Goal: Transaction & Acquisition: Purchase product/service

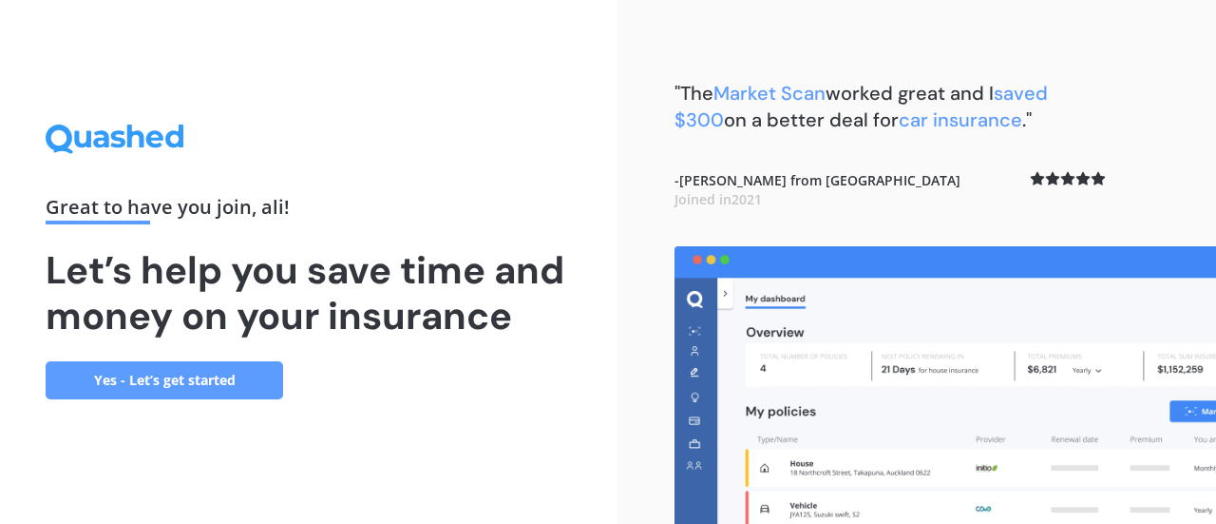
click at [155, 387] on link "Yes - Let’s get started" at bounding box center [165, 380] width 238 height 38
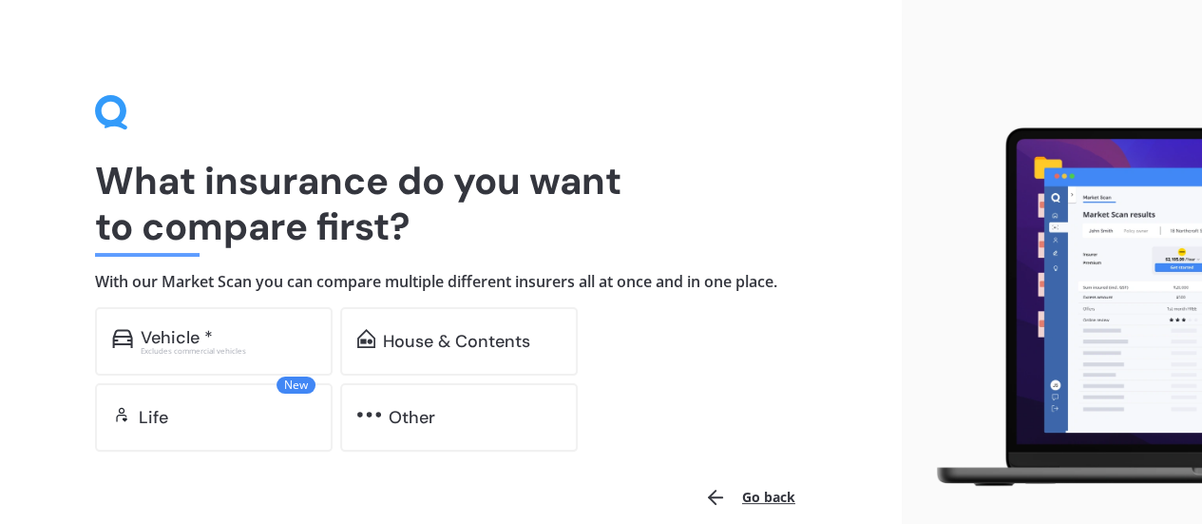
scroll to position [90, 0]
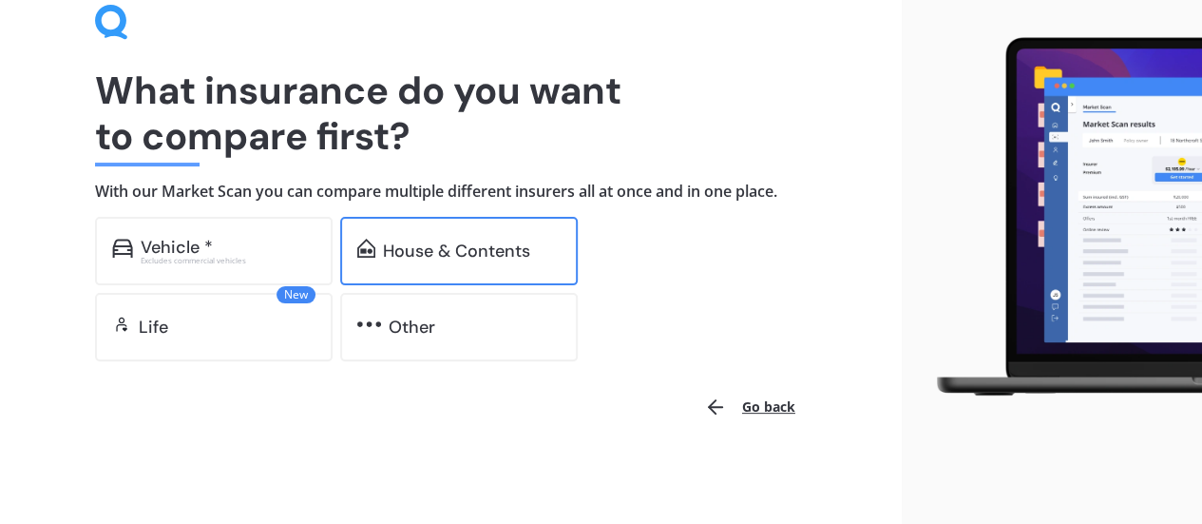
click at [419, 253] on div "House & Contents" at bounding box center [456, 250] width 147 height 19
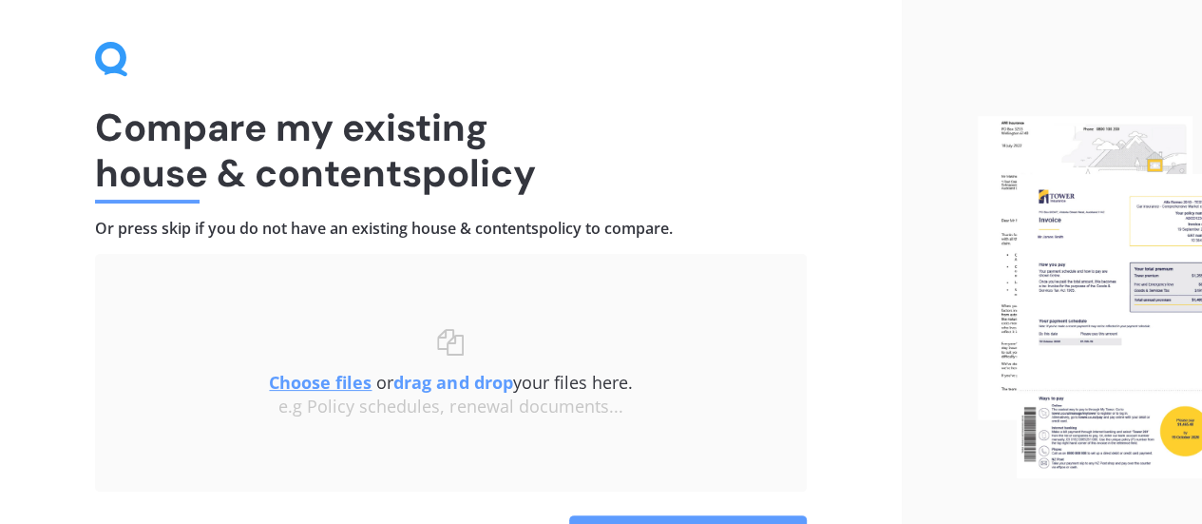
scroll to position [162, 0]
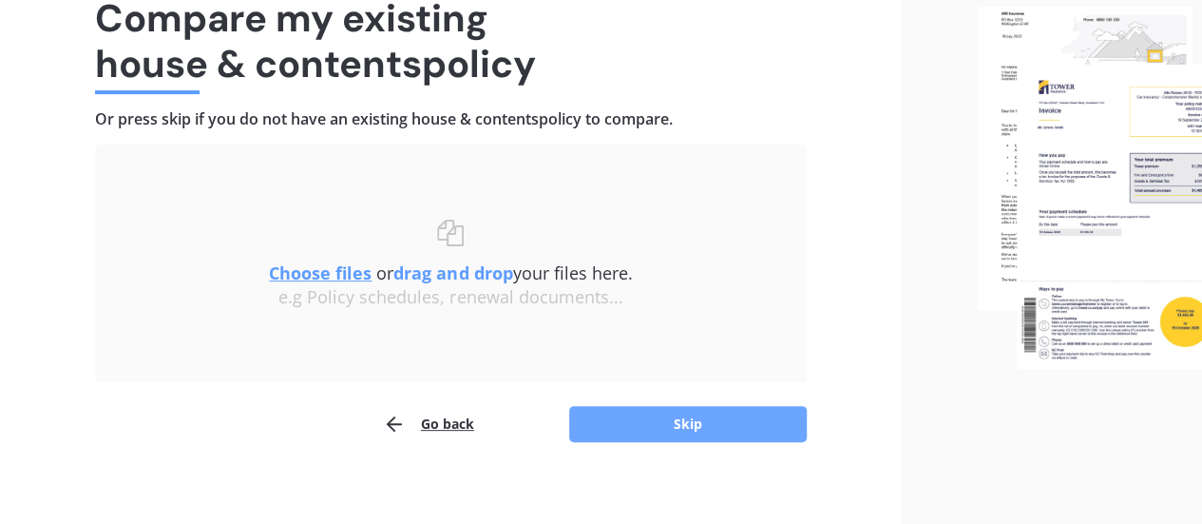
click at [621, 431] on button "Skip" at bounding box center [688, 424] width 238 height 36
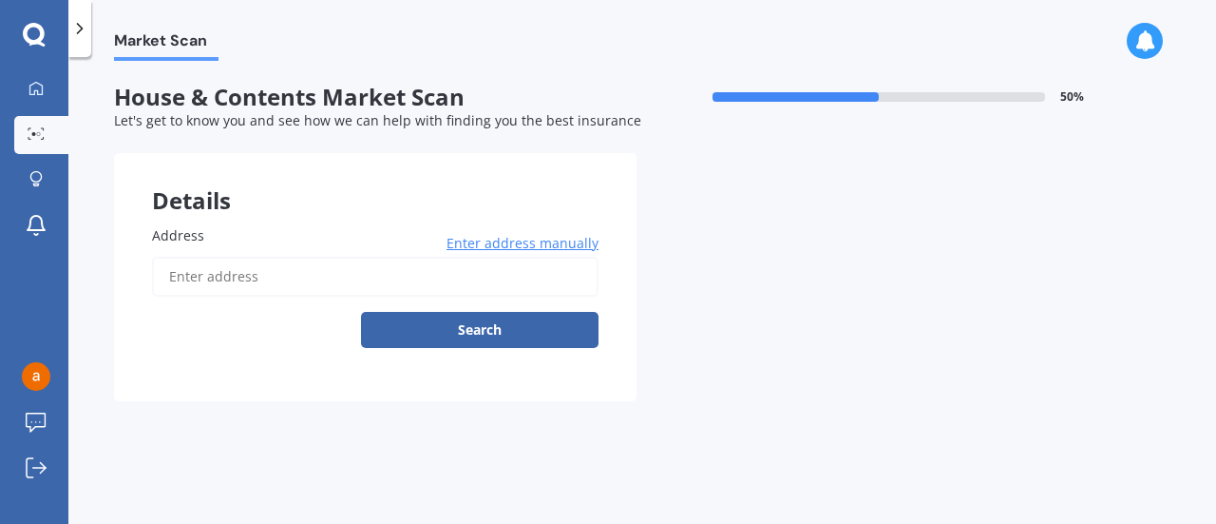
click at [300, 286] on input "Address" at bounding box center [375, 277] width 447 height 40
type input "[STREET_ADDRESS]"
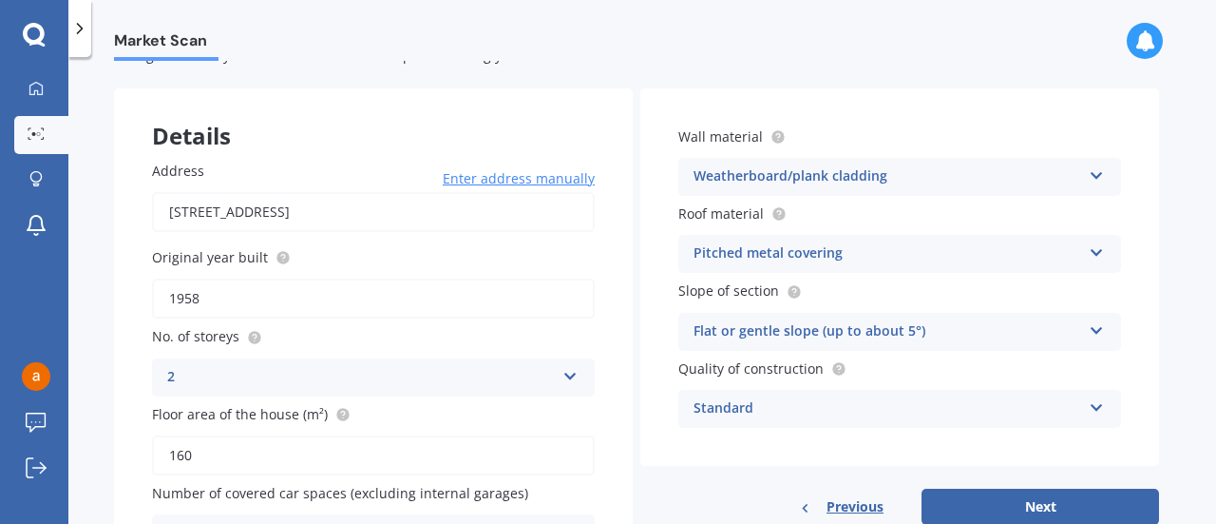
scroll to position [66, 0]
click at [690, 66] on form "House & Contents Market Scan 50 % Let's get to know you and see how we can help…" at bounding box center [636, 311] width 1045 height 586
click at [766, 172] on div "Weatherboard/plank cladding" at bounding box center [888, 175] width 388 height 23
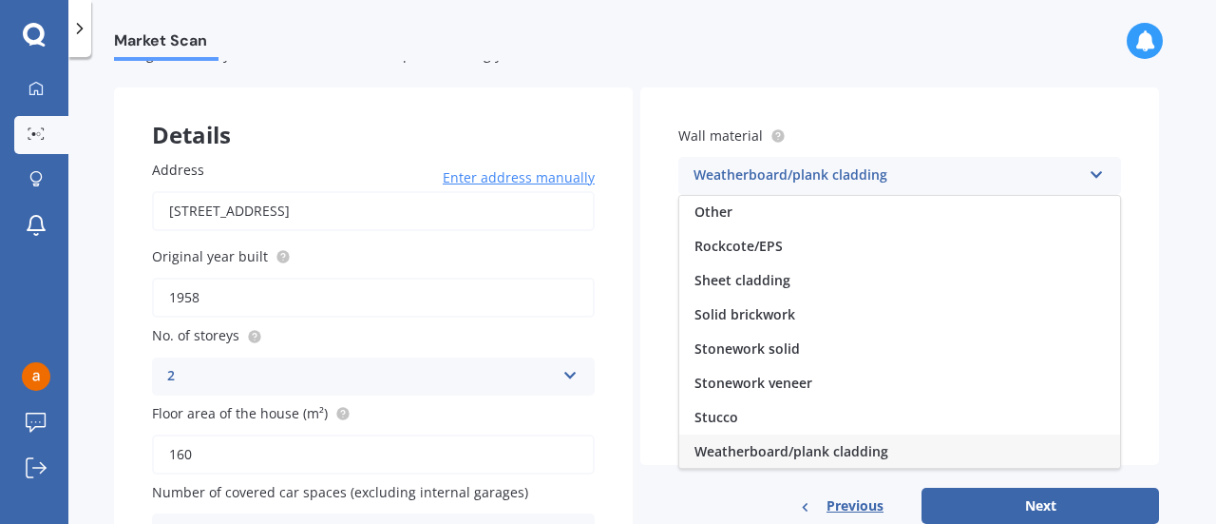
click at [766, 172] on div "Weatherboard/plank cladding" at bounding box center [888, 175] width 388 height 23
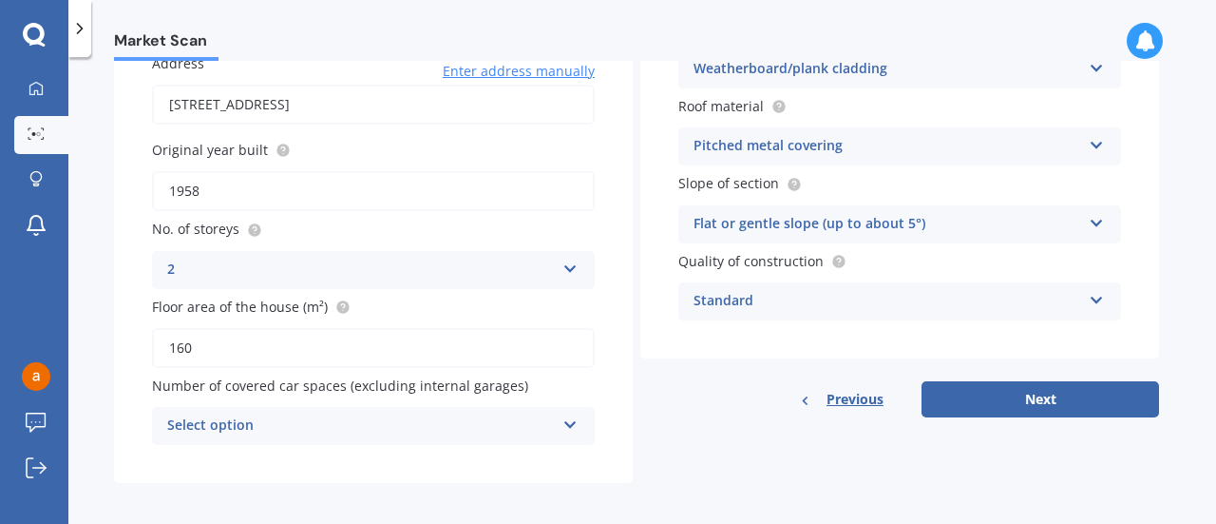
scroll to position [173, 0]
click at [726, 389] on div "Previous Next" at bounding box center [899, 398] width 519 height 36
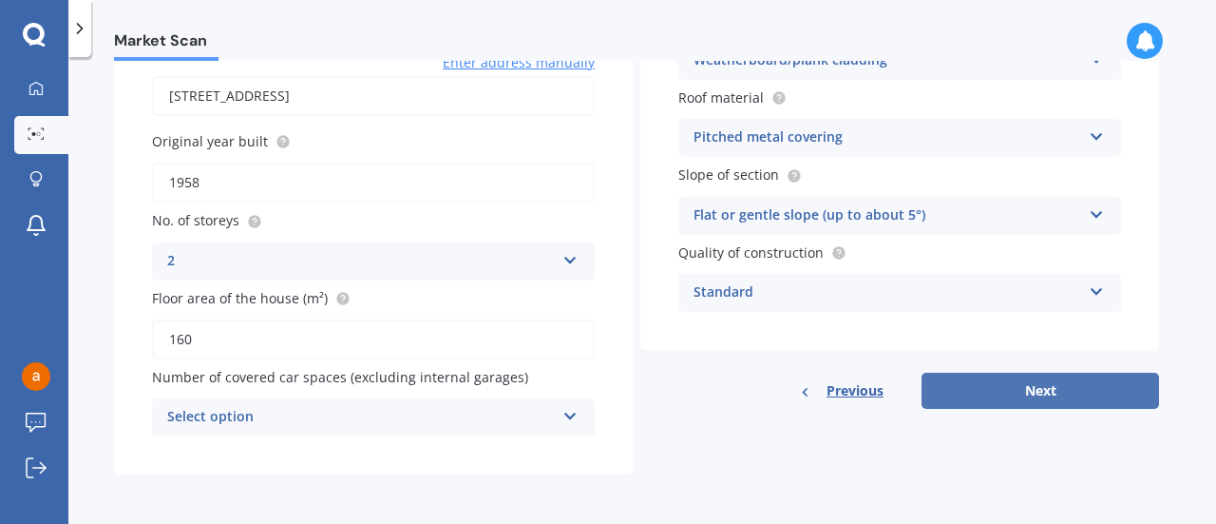
click at [1002, 379] on button "Next" at bounding box center [1041, 390] width 238 height 36
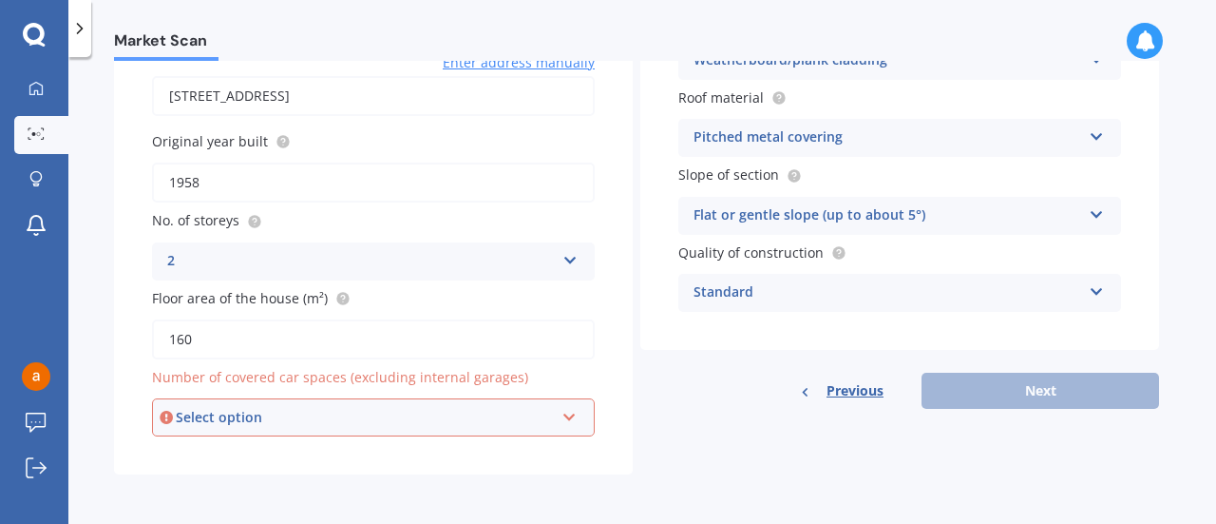
click at [250, 429] on div "Select option 0 1 2 3 4 5+" at bounding box center [373, 417] width 443 height 38
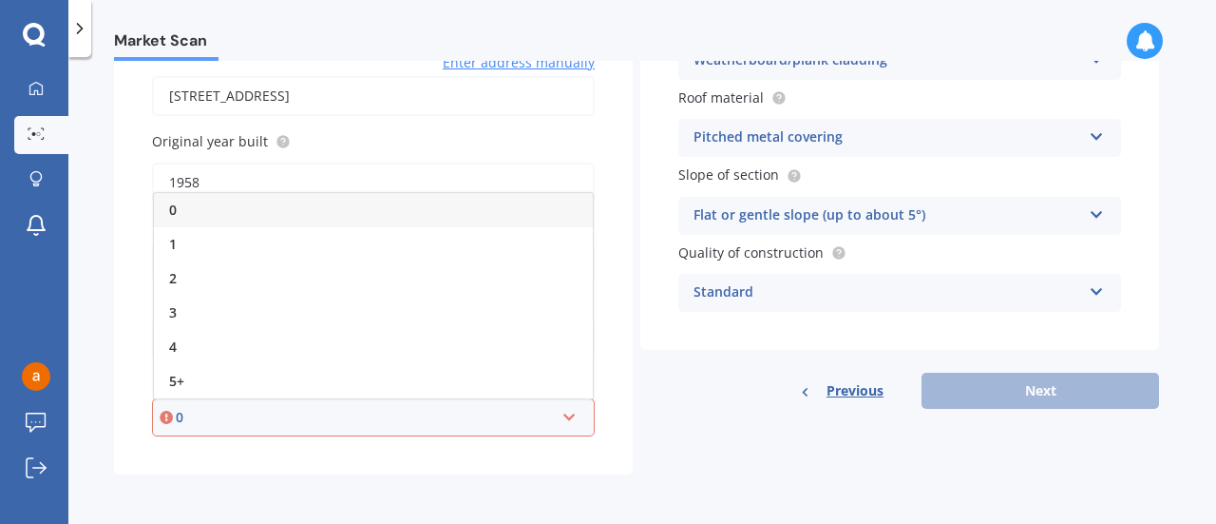
drag, startPoint x: 250, startPoint y: 429, endPoint x: 182, endPoint y: 429, distance: 67.5
click at [182, 429] on div "0 0 1 2 3 4 5+" at bounding box center [373, 417] width 443 height 38
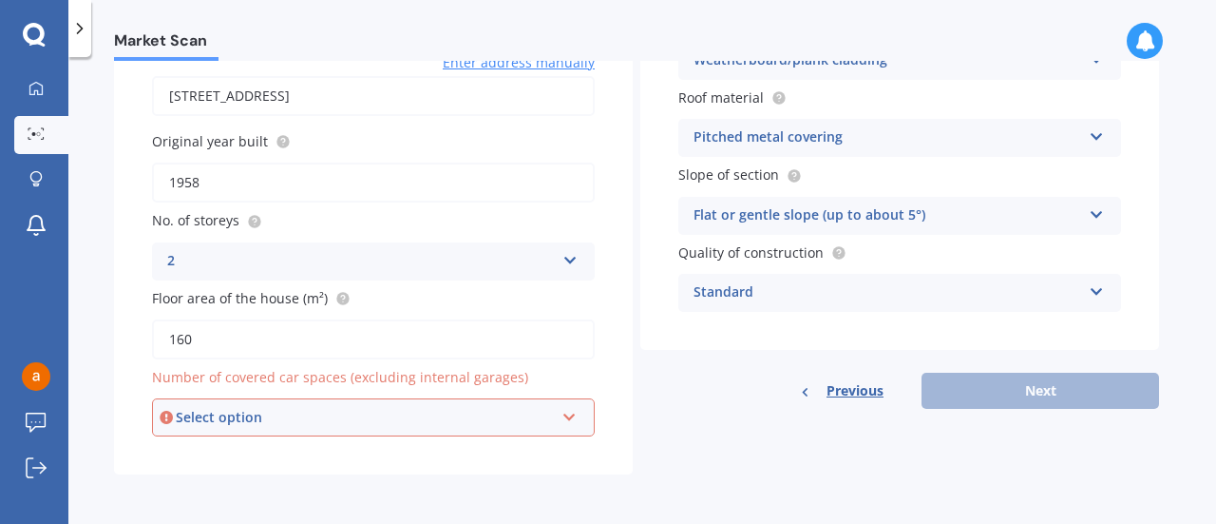
click at [174, 482] on form "House & Contents Market Scan 50 % Let's get to know you and see how we can help…" at bounding box center [636, 196] width 1045 height 586
click at [220, 434] on div "Select option 0 1 2 3 4 5+" at bounding box center [373, 417] width 443 height 38
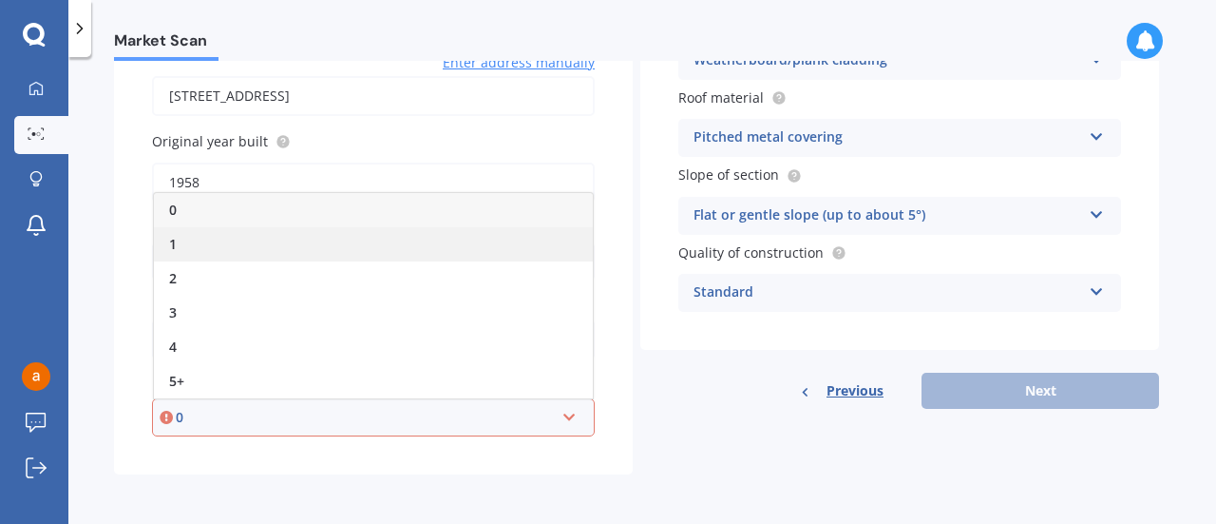
click at [213, 242] on div "1" at bounding box center [373, 244] width 439 height 34
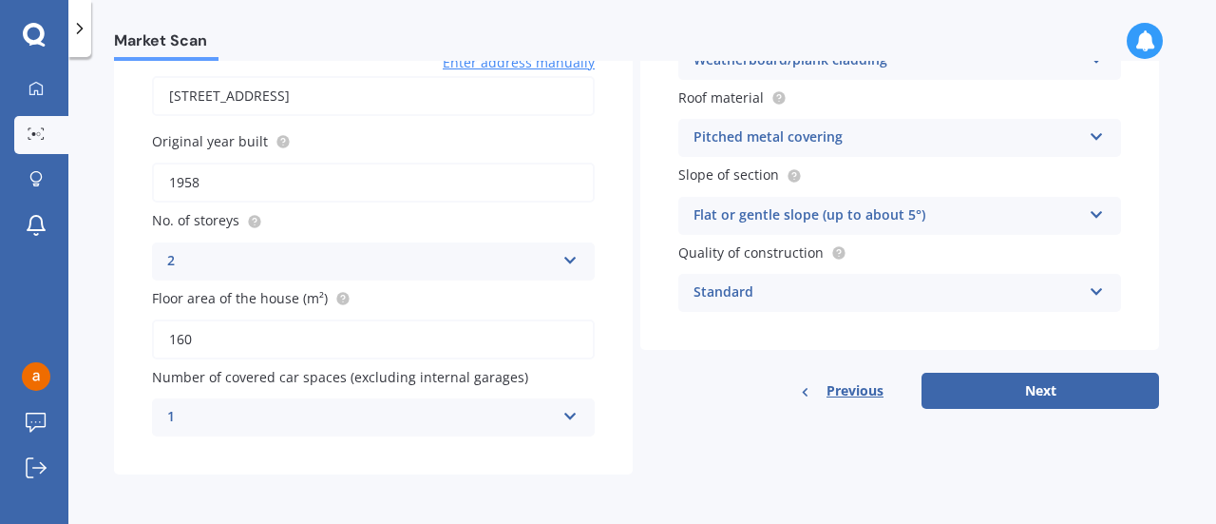
click at [724, 417] on div "Details Address [STREET_ADDRESS] Enter address manually Search Original year bu…" at bounding box center [636, 223] width 1045 height 502
click at [1061, 383] on button "Next" at bounding box center [1041, 390] width 238 height 36
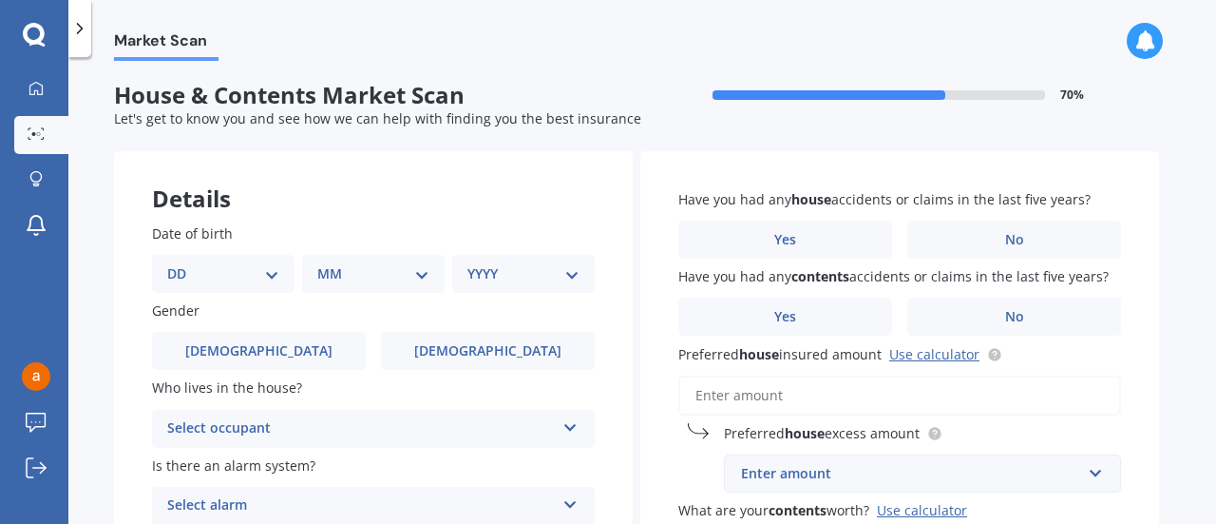
scroll to position [0, 0]
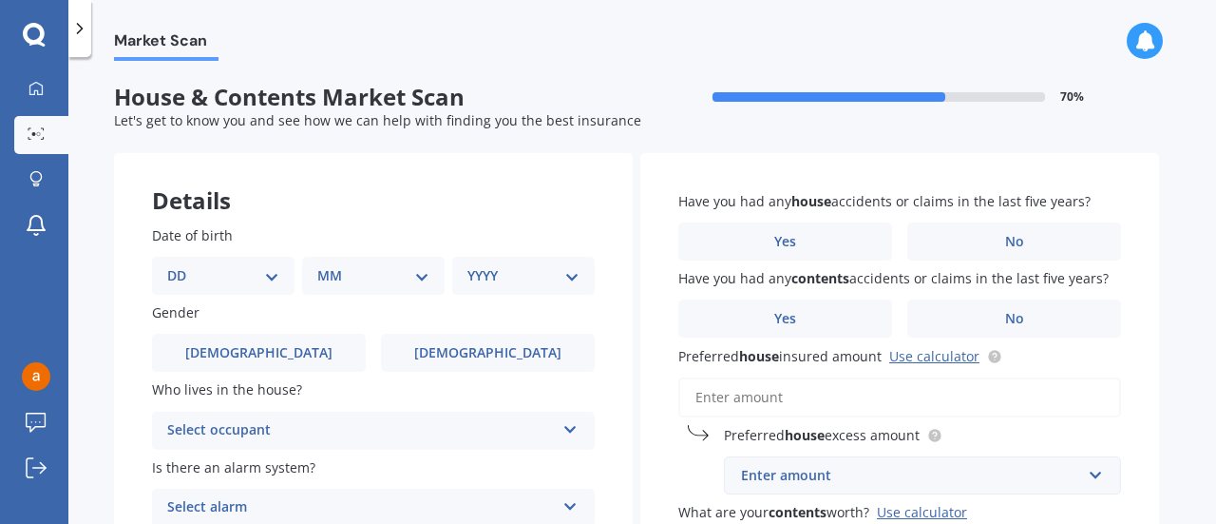
click at [197, 275] on select "DD 01 02 03 04 05 06 07 08 09 10 11 12 13 14 15 16 17 18 19 20 21 22 23 24 25 2…" at bounding box center [223, 275] width 112 height 21
select select "29"
click at [182, 265] on select "DD 01 02 03 04 05 06 07 08 09 10 11 12 13 14 15 16 17 18 19 20 21 22 23 24 25 2…" at bounding box center [223, 275] width 112 height 21
click at [341, 279] on select "MM 01 02 03 04 05 06 07 08 09 10 11 12" at bounding box center [377, 275] width 105 height 21
select select "01"
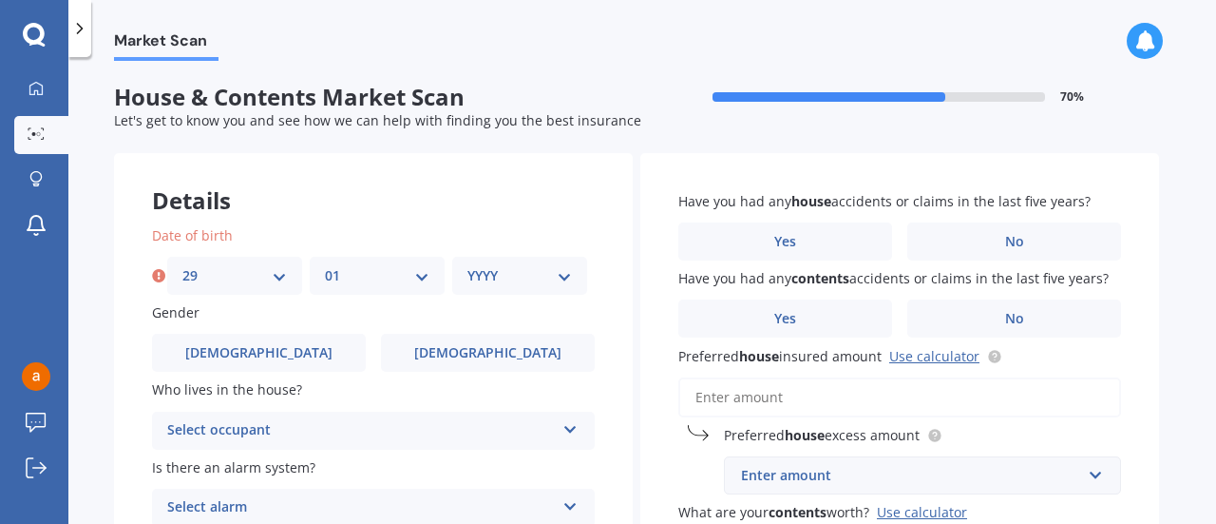
click at [325, 265] on select "MM 01 02 03 04 05 06 07 08 09 10 11 12" at bounding box center [377, 275] width 105 height 21
click at [488, 273] on select "YYYY 2009 2008 2007 2006 2005 2004 2003 2002 2001 2000 1999 1998 1997 1996 1995…" at bounding box center [519, 275] width 105 height 21
select select "1991"
click at [467, 265] on select "YYYY 2009 2008 2007 2006 2005 2004 2003 2002 2001 2000 1999 1998 1997 1996 1995…" at bounding box center [519, 275] width 105 height 21
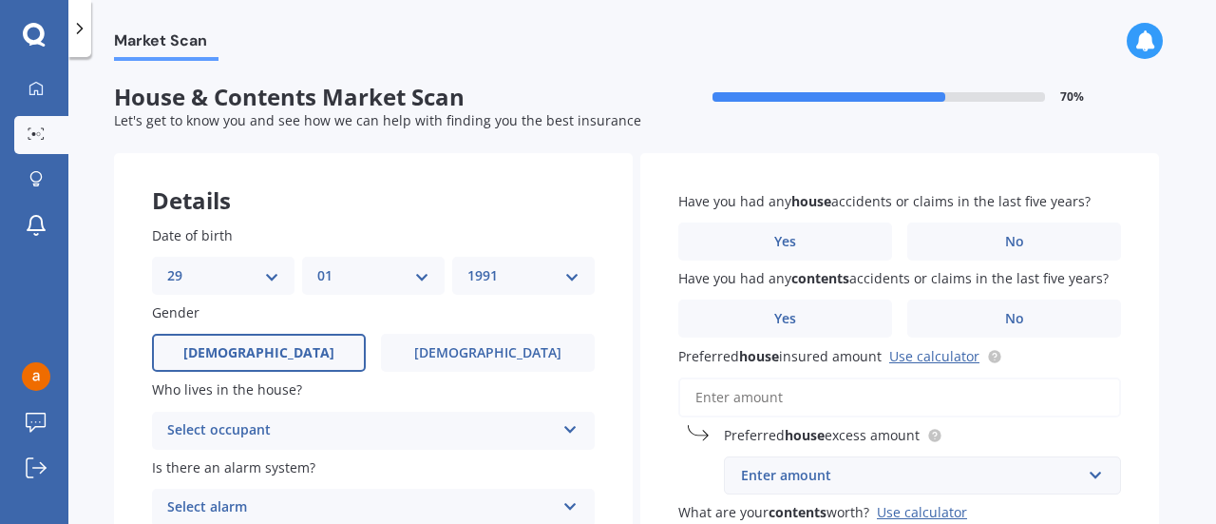
click at [238, 346] on label "[DEMOGRAPHIC_DATA]" at bounding box center [259, 353] width 214 height 38
click at [0, 0] on input "[DEMOGRAPHIC_DATA]" at bounding box center [0, 0] width 0 height 0
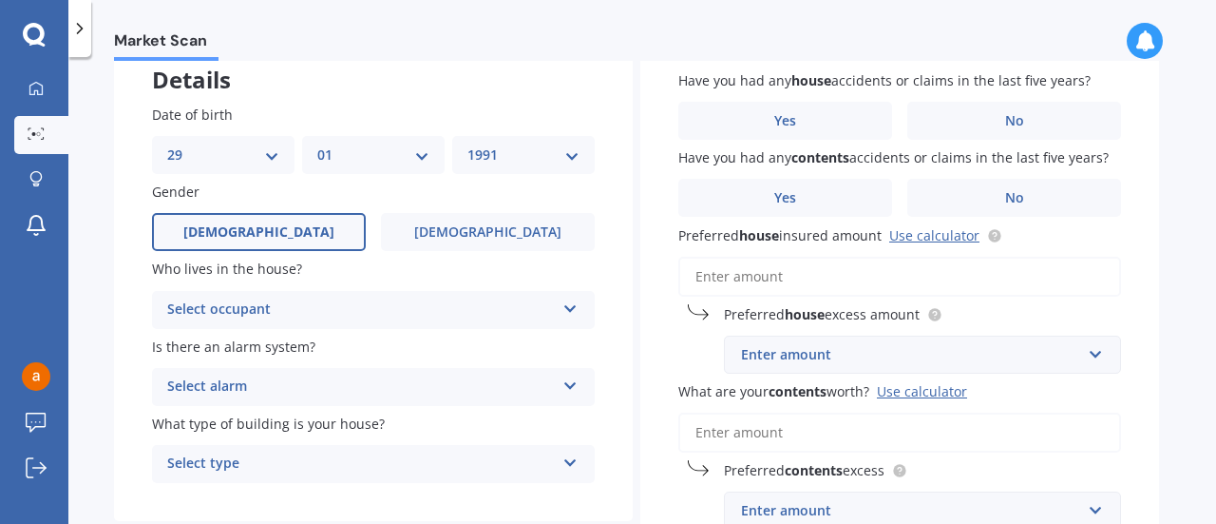
scroll to position [122, 0]
click at [200, 307] on div "Select occupant" at bounding box center [361, 308] width 388 height 23
click at [200, 307] on div "Owner" at bounding box center [361, 308] width 388 height 23
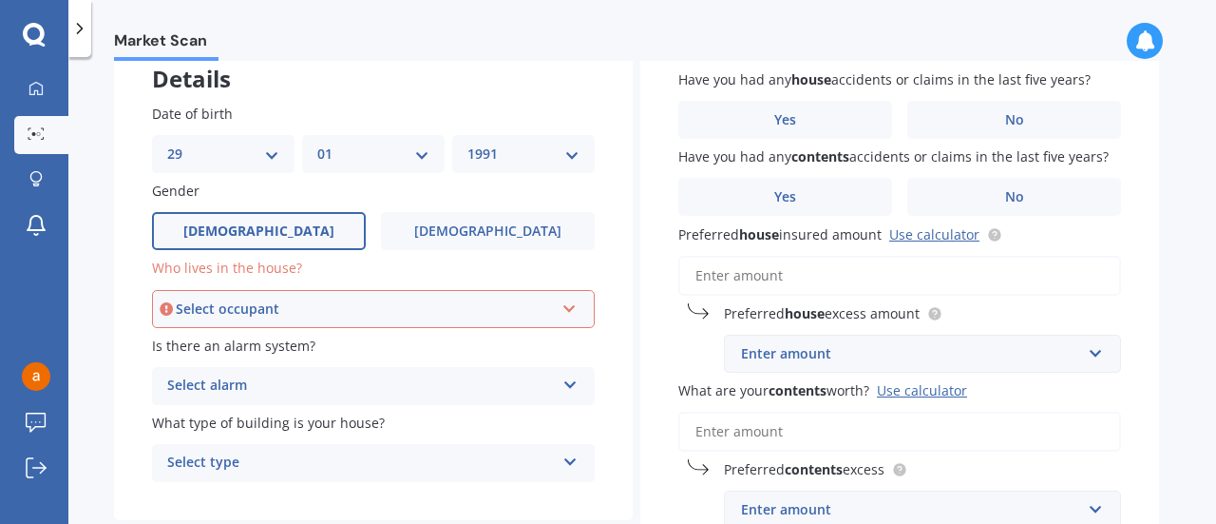
click at [200, 307] on div "Select occupant" at bounding box center [365, 308] width 378 height 21
click at [183, 345] on span "Owner" at bounding box center [190, 344] width 43 height 18
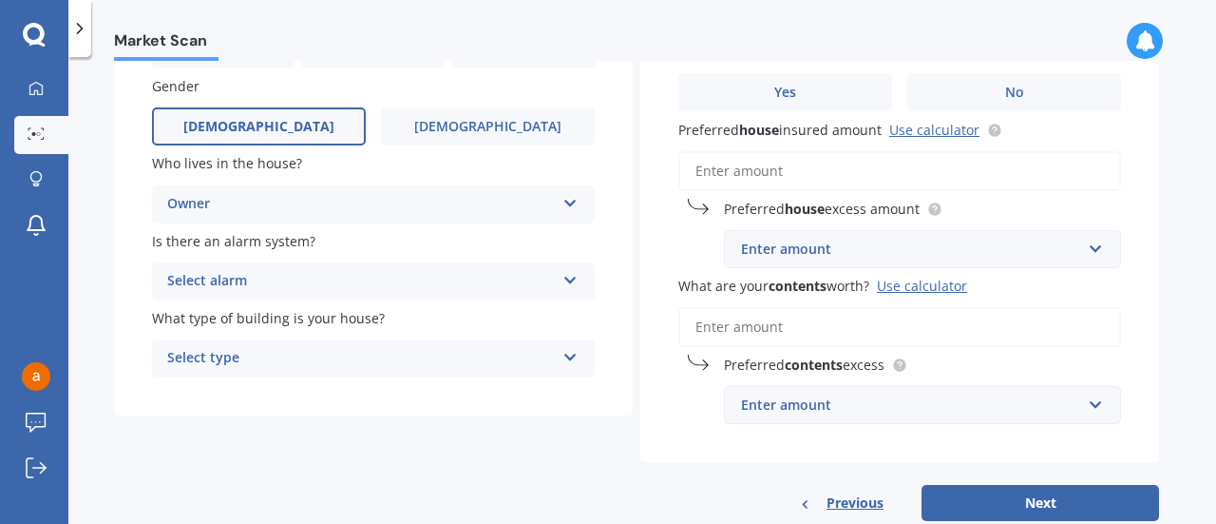
scroll to position [226, 0]
click at [181, 277] on div "Select alarm" at bounding box center [361, 281] width 388 height 23
click at [181, 277] on div "Yes, monitored" at bounding box center [361, 281] width 388 height 23
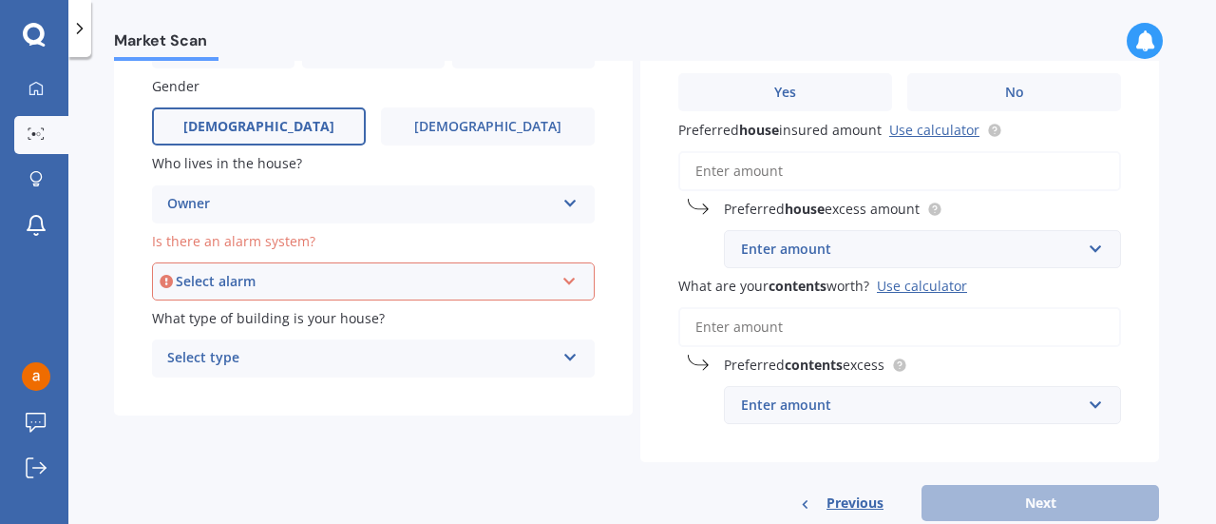
click at [236, 292] on div "Select alarm" at bounding box center [365, 281] width 378 height 21
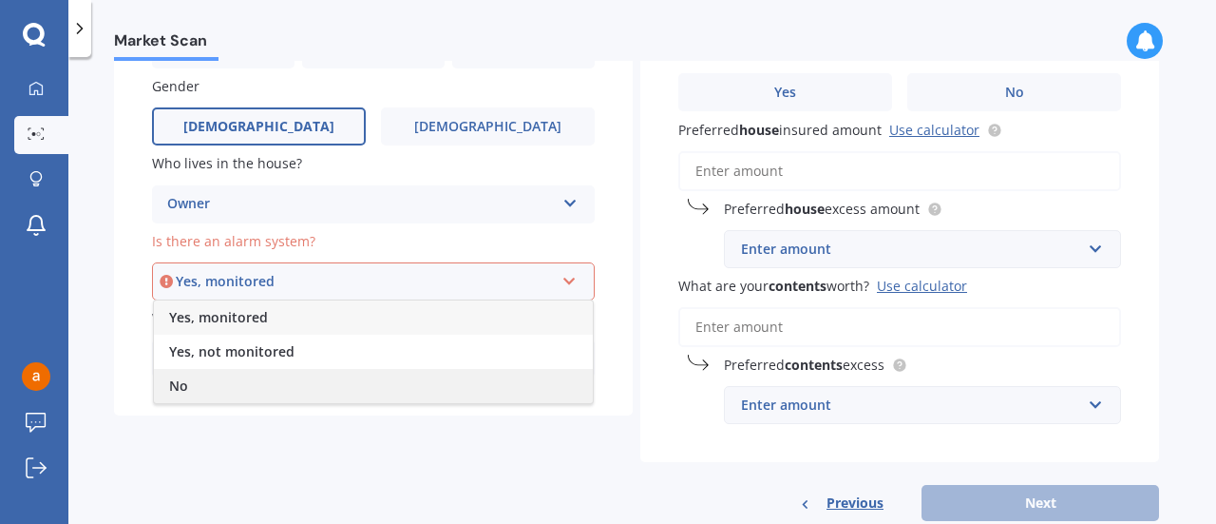
click at [209, 389] on div "No" at bounding box center [373, 386] width 439 height 34
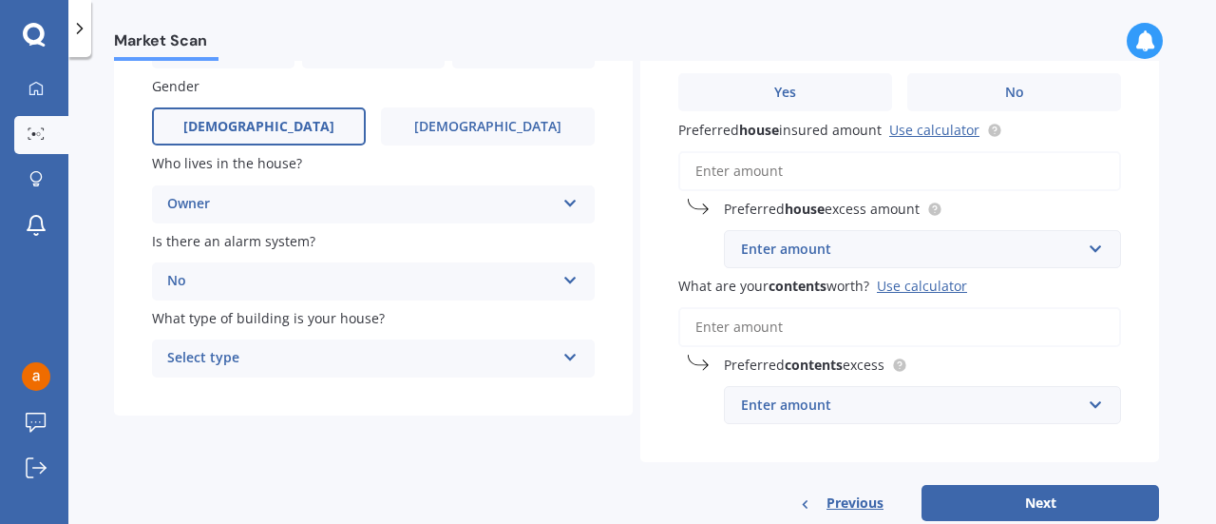
click at [217, 284] on div "No" at bounding box center [361, 281] width 388 height 23
click at [101, 332] on div "Market Scan House & Contents Market Scan 70 % Let's get to know you and see how…" at bounding box center [642, 294] width 1148 height 467
click at [262, 355] on div "Select type" at bounding box center [361, 358] width 388 height 23
click at [236, 399] on span "Freestanding" at bounding box center [210, 395] width 85 height 18
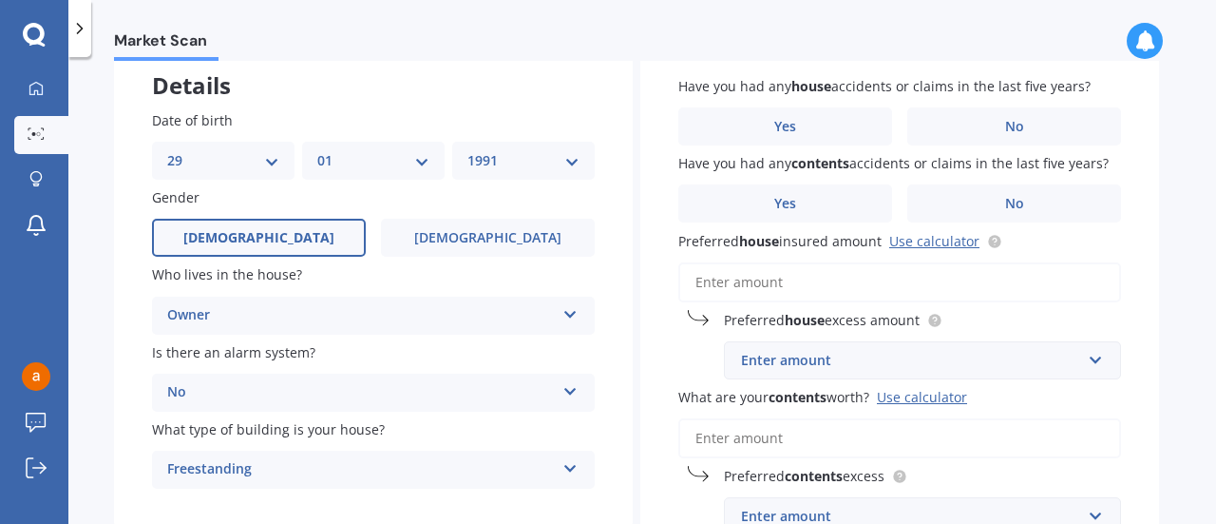
scroll to position [0, 0]
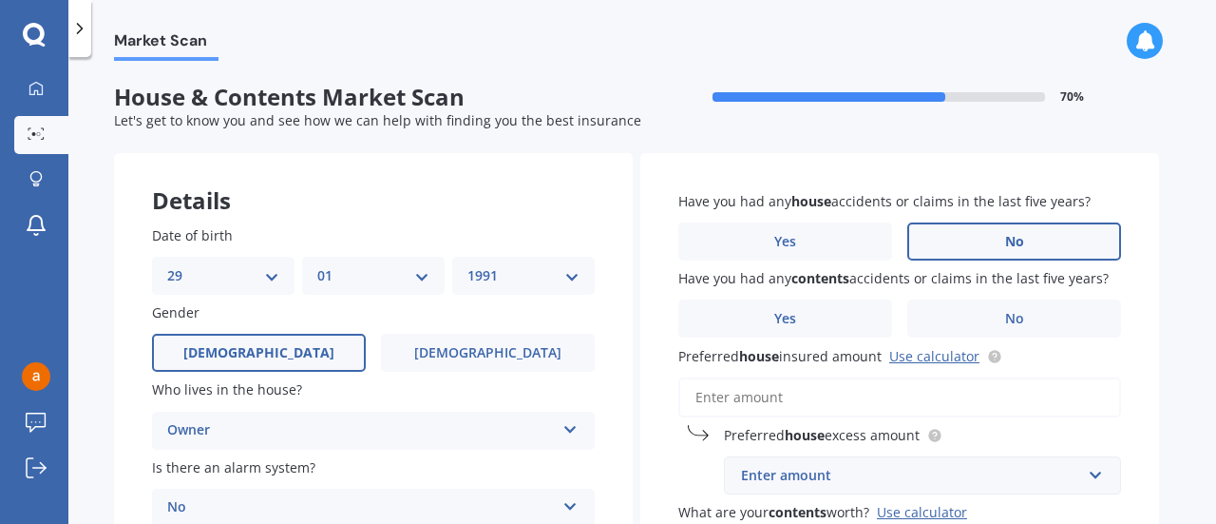
click at [971, 231] on label "No" at bounding box center [1014, 241] width 214 height 38
click at [0, 0] on input "No" at bounding box center [0, 0] width 0 height 0
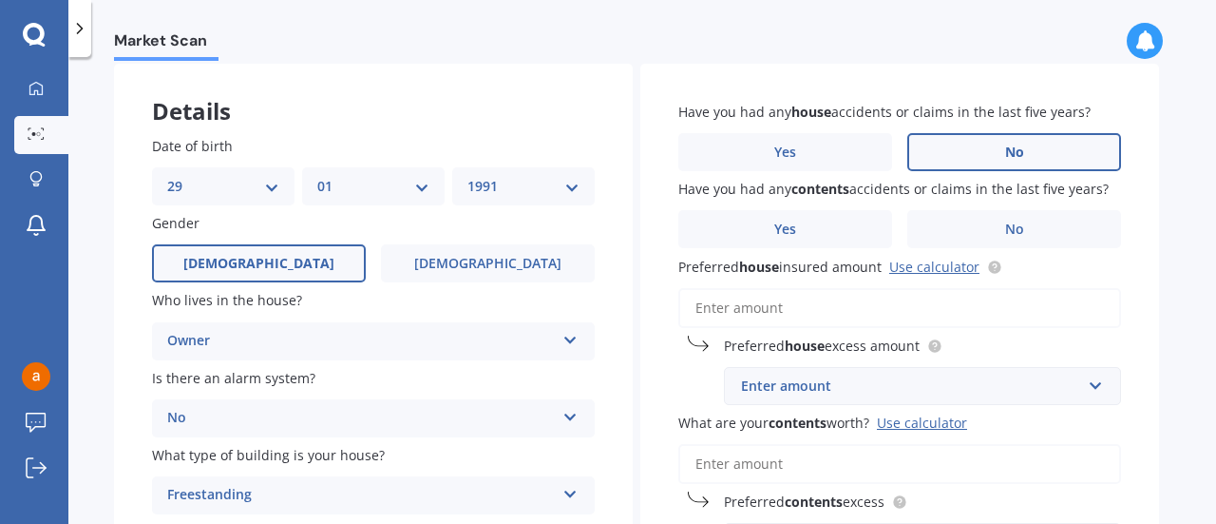
scroll to position [87, 0]
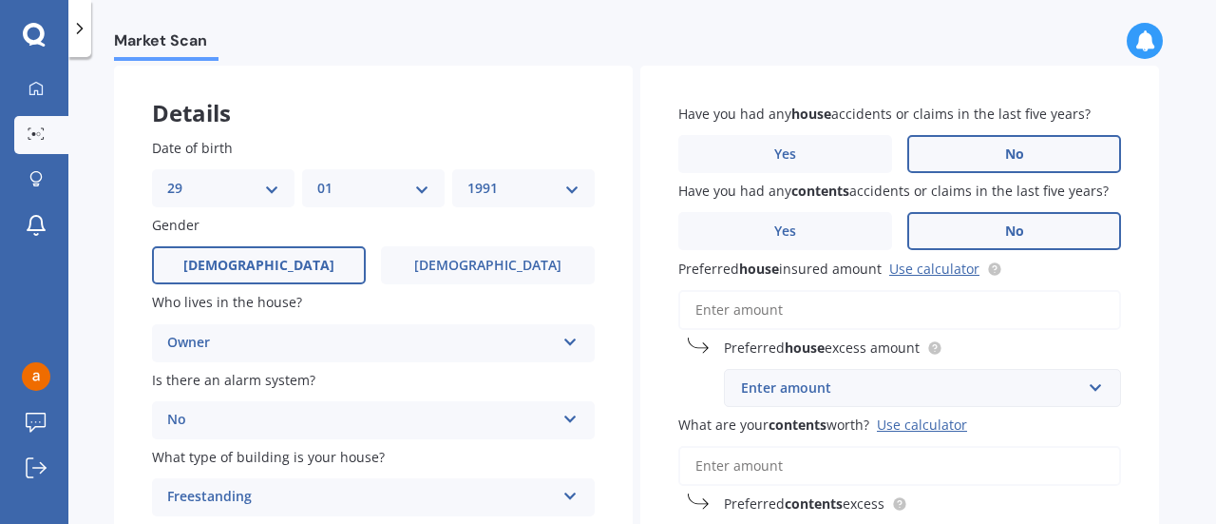
click at [973, 235] on label "No" at bounding box center [1014, 231] width 214 height 38
click at [0, 0] on input "No" at bounding box center [0, 0] width 0 height 0
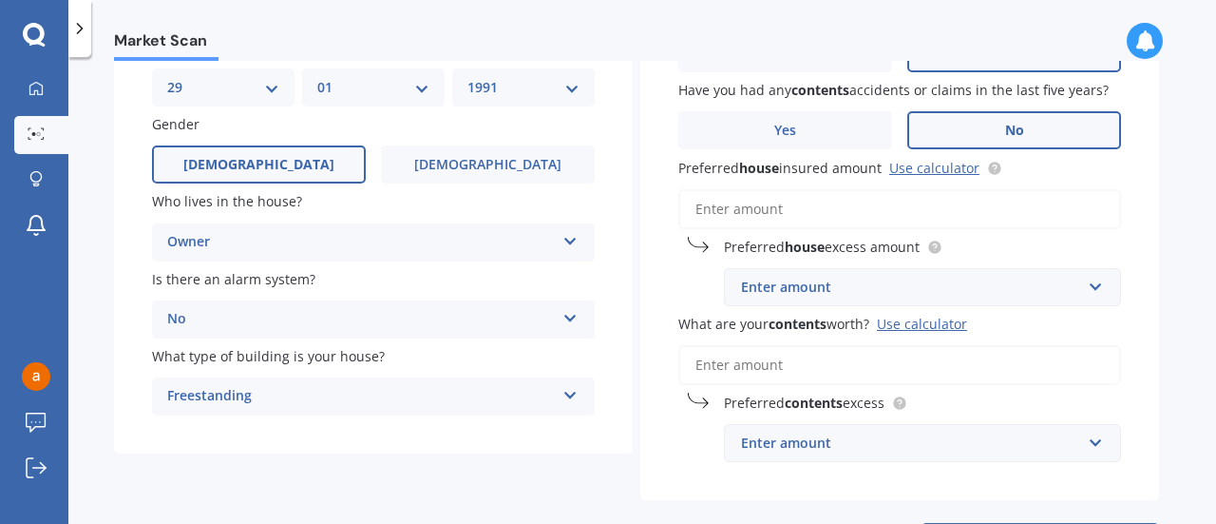
scroll to position [187, 0]
click at [773, 215] on input "Preferred house insured amount Use calculator" at bounding box center [899, 210] width 443 height 40
click at [951, 175] on link "Use calculator" at bounding box center [934, 169] width 90 height 18
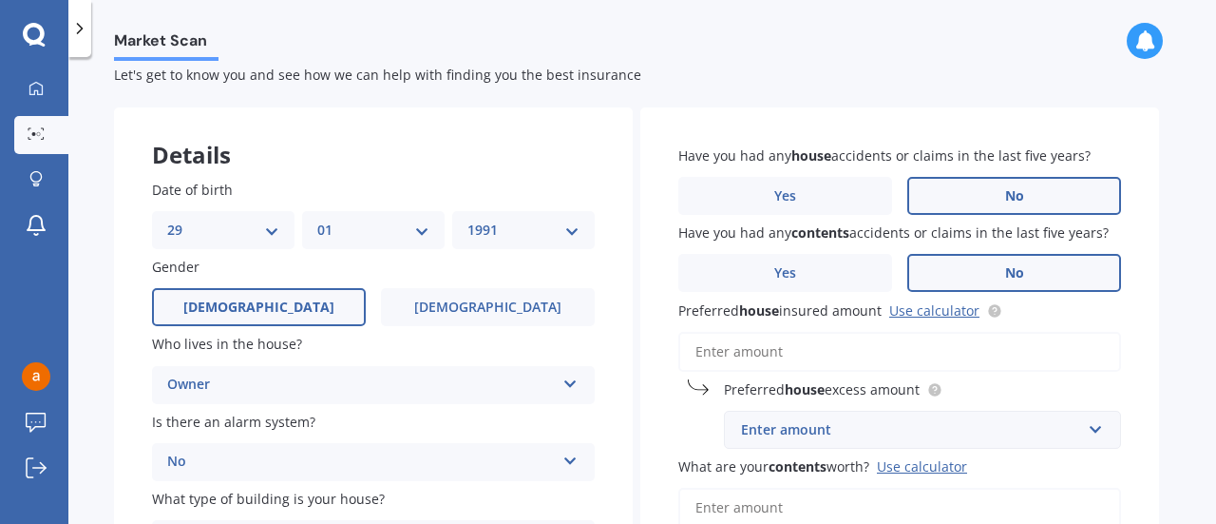
scroll to position [45, 0]
paste input "$679,217"
click at [813, 356] on input "Preferred house insured amount Use calculator" at bounding box center [899, 353] width 443 height 40
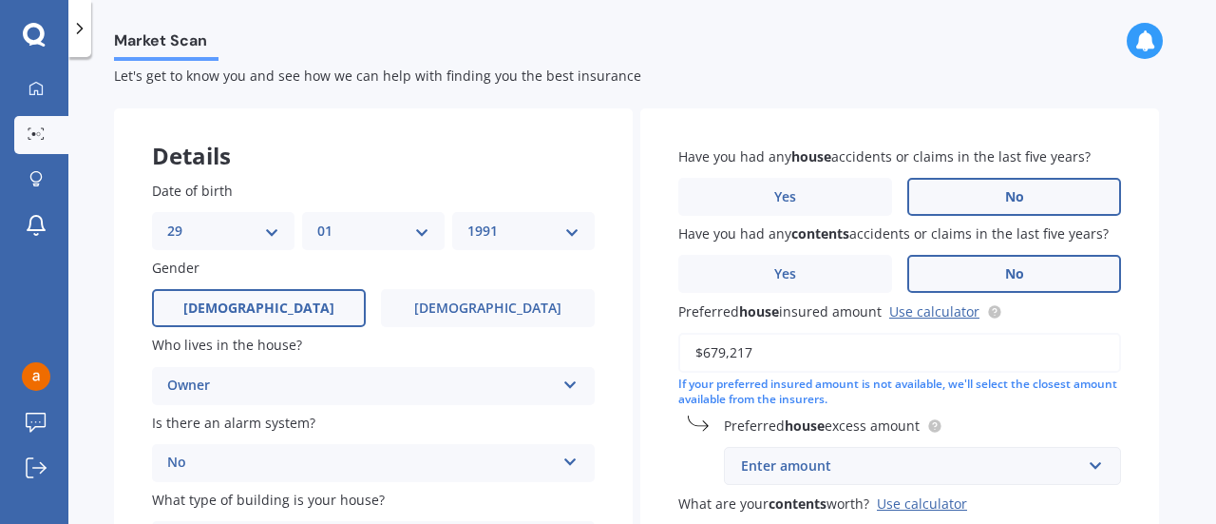
type input "$679,217"
click at [1002, 429] on label "Preferred house excess amount" at bounding box center [919, 425] width 390 height 20
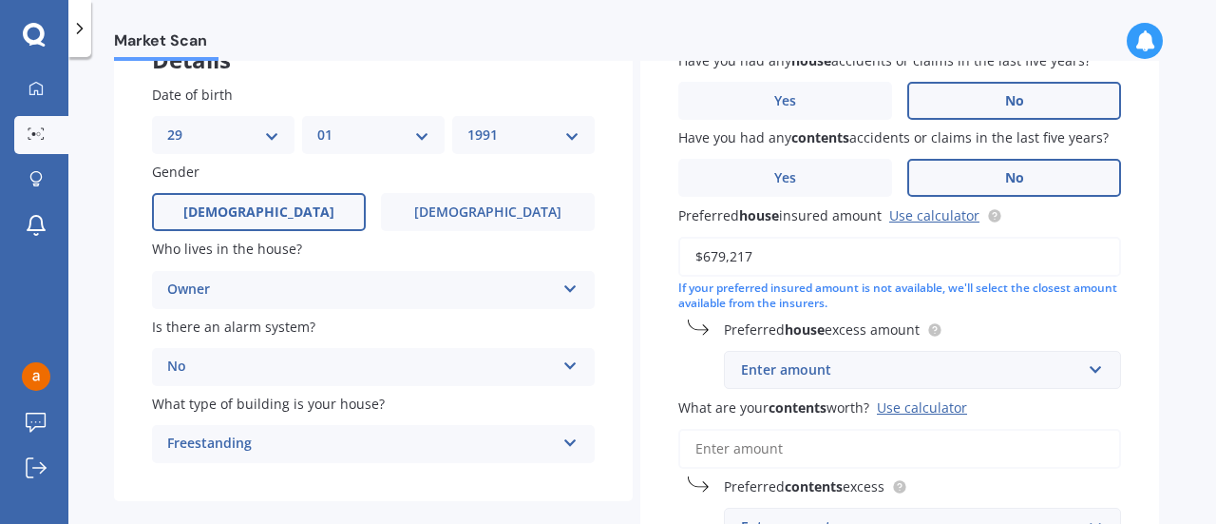
scroll to position [151, 0]
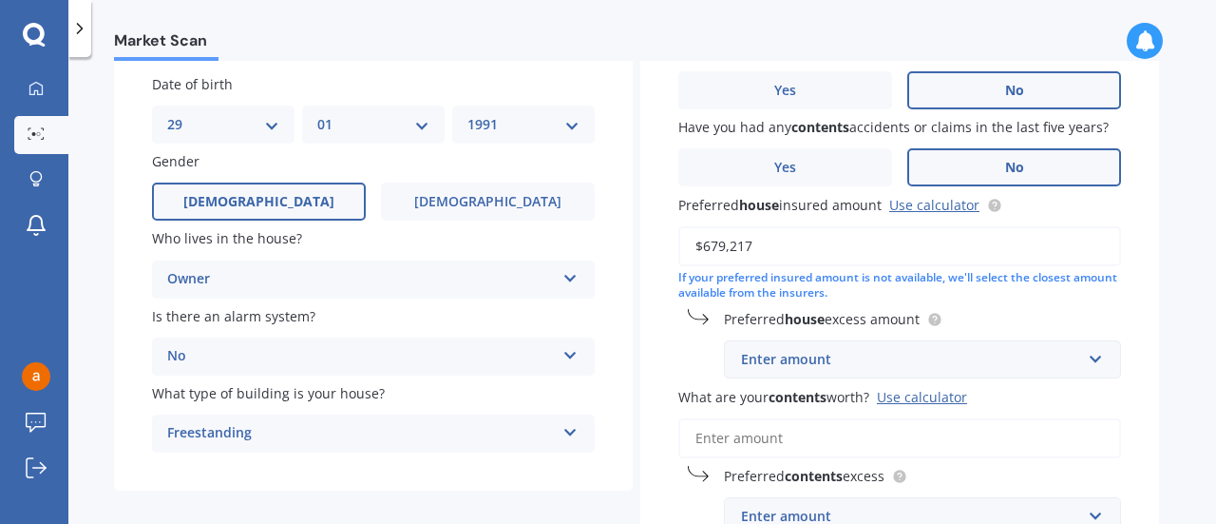
click at [849, 358] on div "Enter amount" at bounding box center [911, 359] width 340 height 21
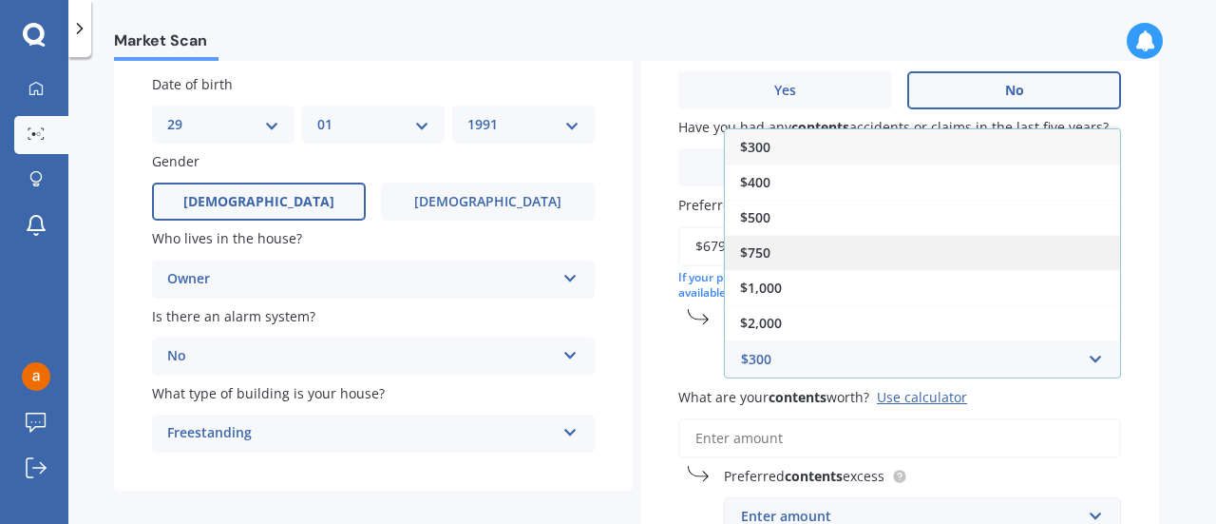
click at [755, 247] on span "$750" at bounding box center [755, 252] width 30 height 18
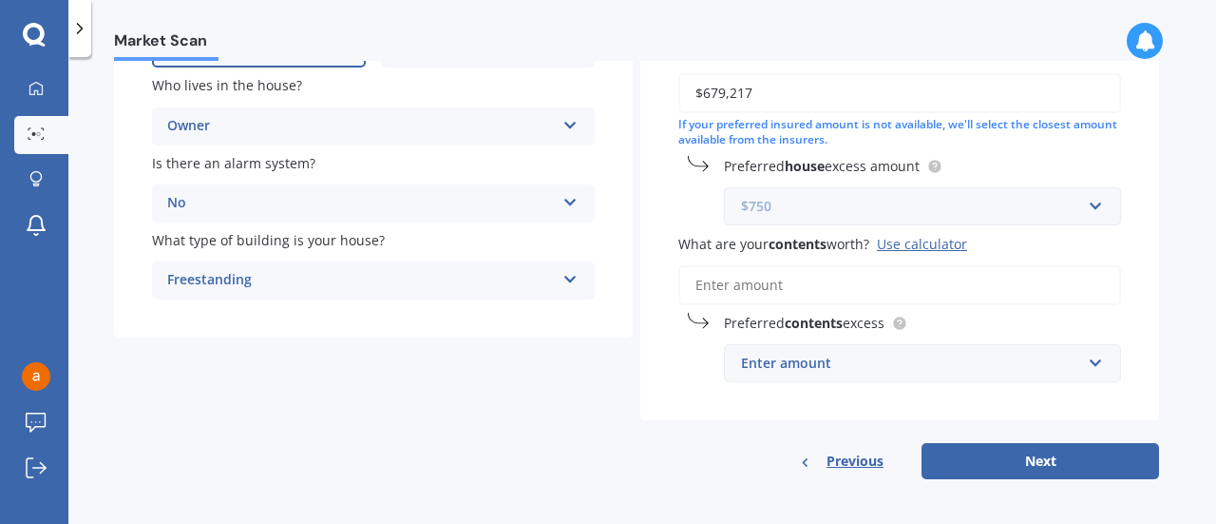
scroll to position [310, 0]
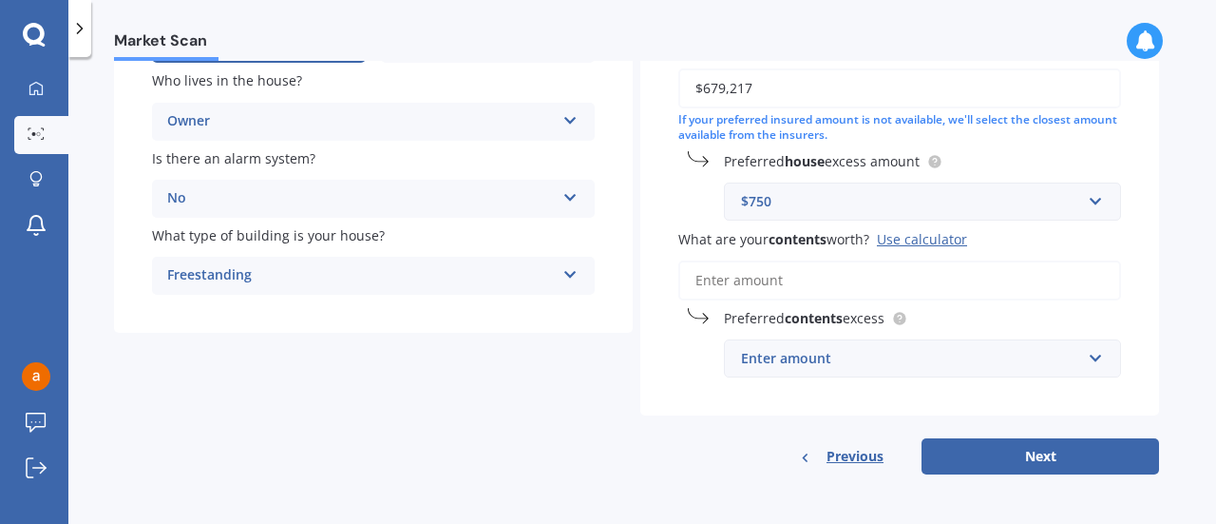
click at [733, 297] on input "What are your contents worth? Use calculator" at bounding box center [899, 280] width 443 height 40
click at [907, 240] on div "Use calculator" at bounding box center [922, 239] width 90 height 18
click at [907, 260] on input "What are your contents worth? Use calculator" at bounding box center [899, 280] width 443 height 40
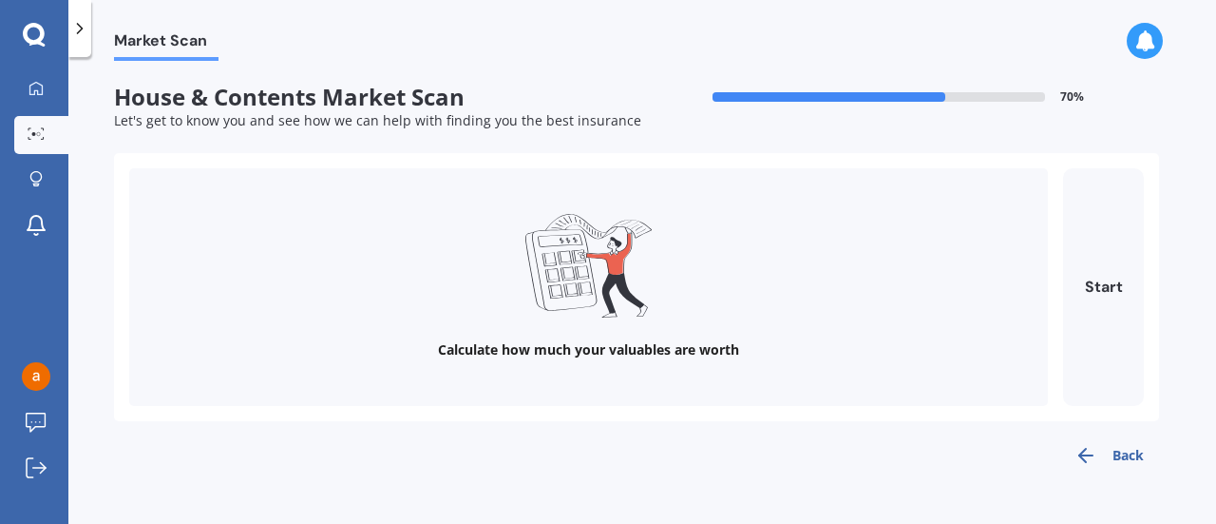
scroll to position [0, 0]
click at [1108, 446] on button "Back" at bounding box center [1109, 455] width 100 height 38
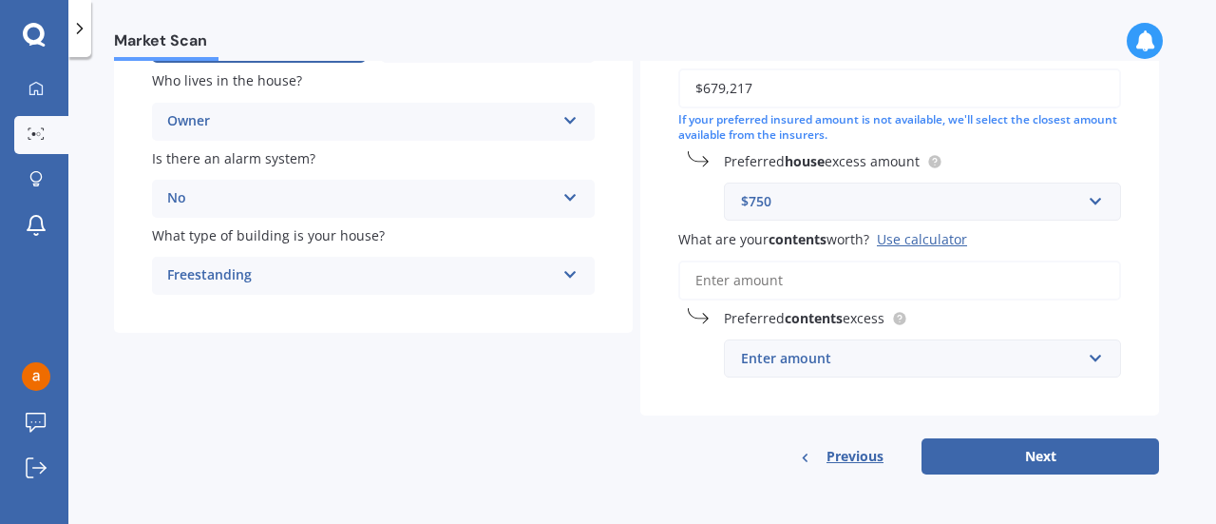
scroll to position [310, 0]
click at [816, 354] on div "Enter amount" at bounding box center [911, 358] width 340 height 21
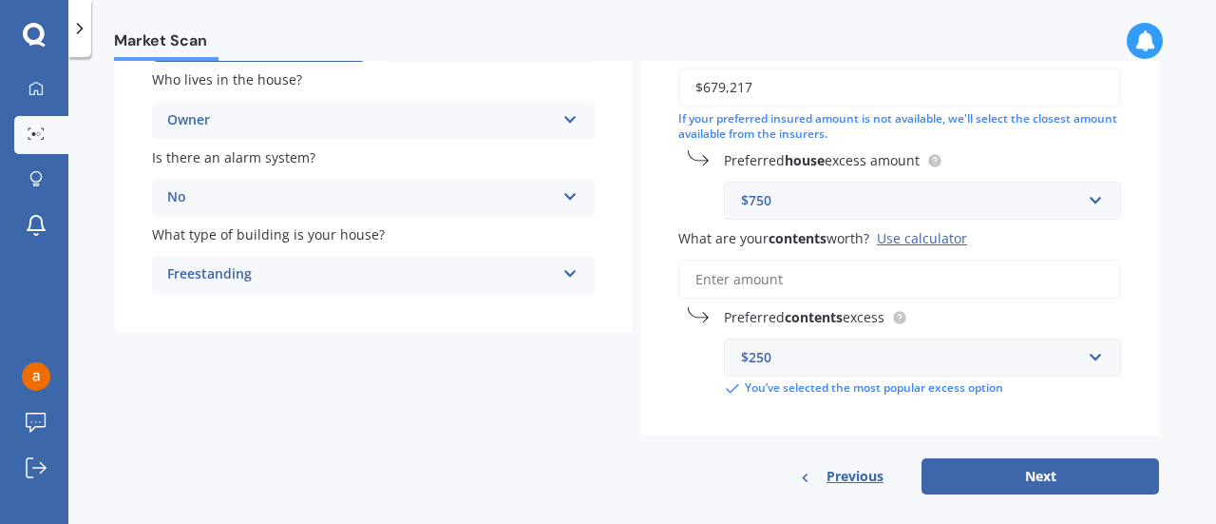
click at [667, 382] on div "Have you had any house accidents or claims in the last five years? Yes No Have …" at bounding box center [899, 139] width 519 height 592
click at [758, 362] on div "$250" at bounding box center [911, 357] width 340 height 21
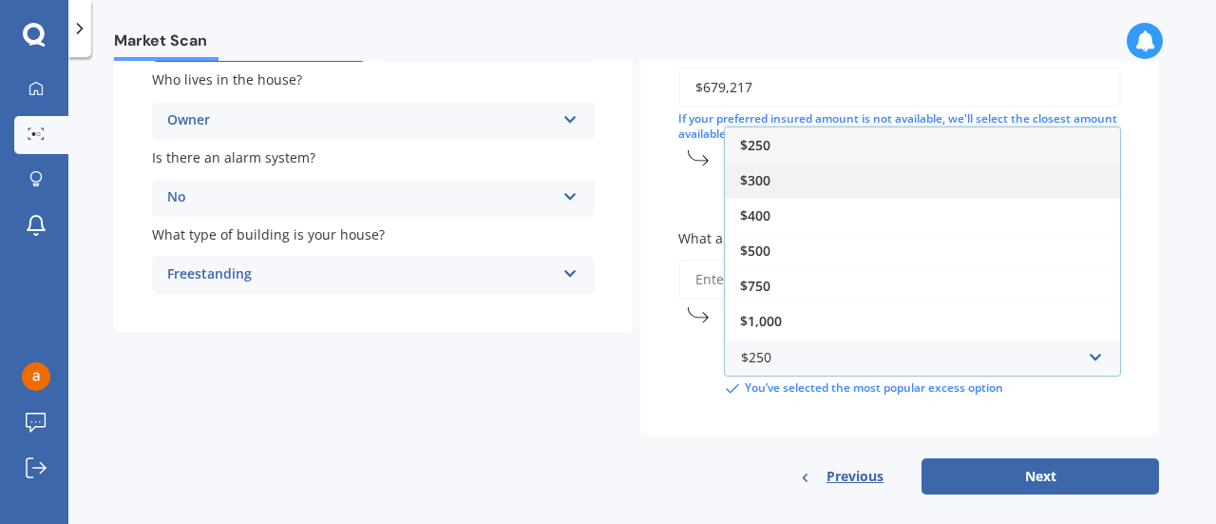
click at [757, 177] on span "$300" at bounding box center [755, 180] width 30 height 18
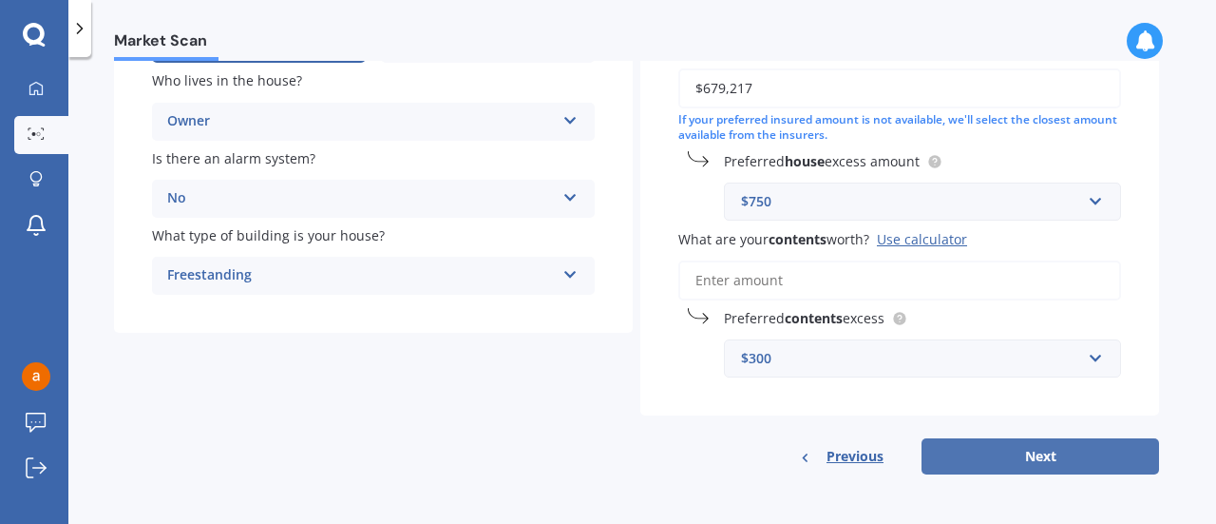
click at [988, 461] on button "Next" at bounding box center [1041, 456] width 238 height 36
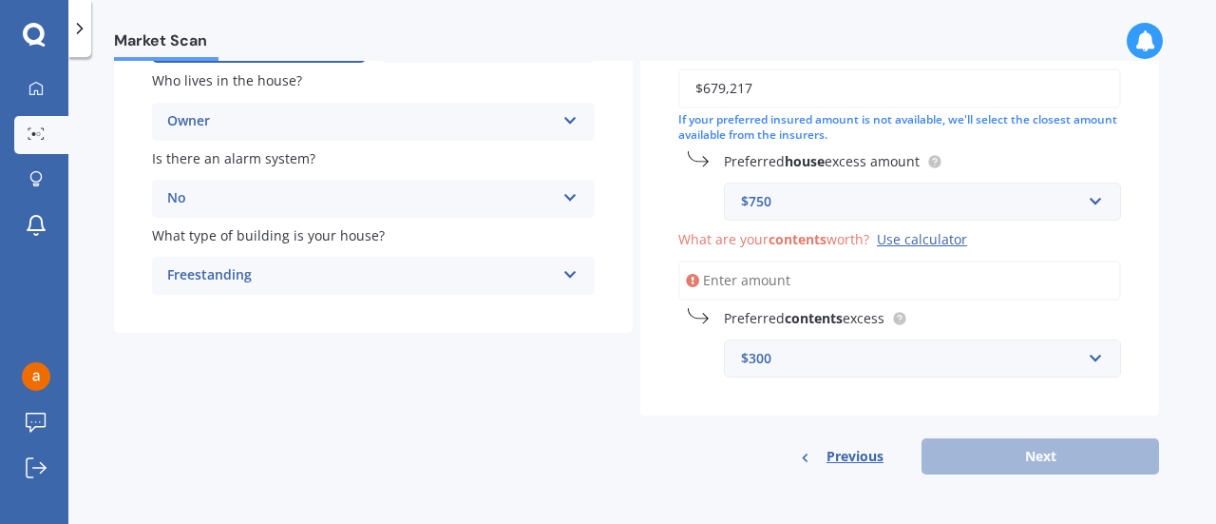
click at [775, 269] on input "What are your contents worth? Use calculator" at bounding box center [899, 280] width 443 height 40
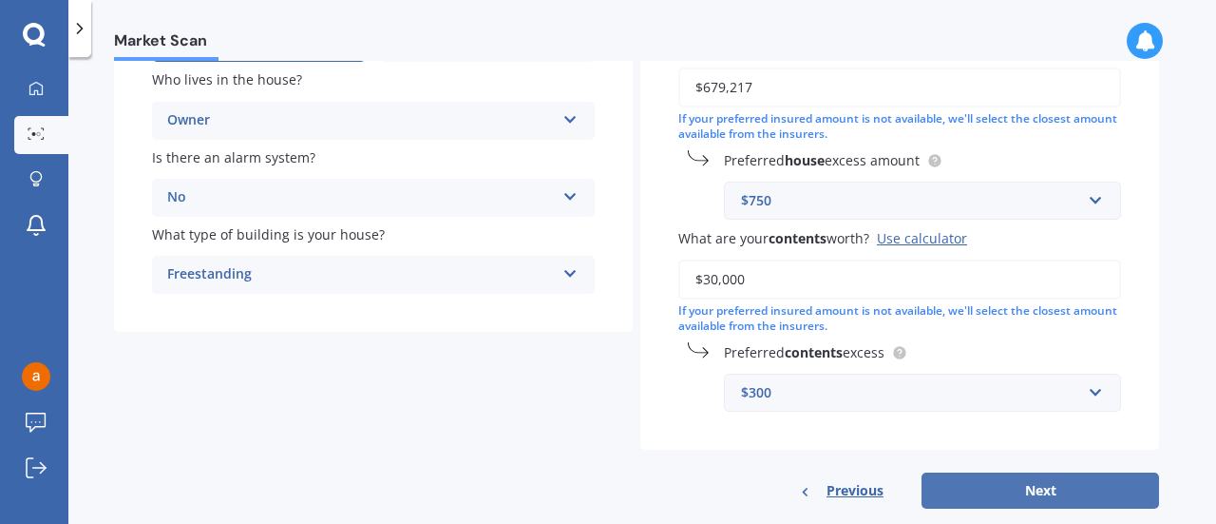
type input "$30,000"
click at [979, 491] on button "Next" at bounding box center [1041, 490] width 238 height 36
select select "29"
select select "01"
select select "1991"
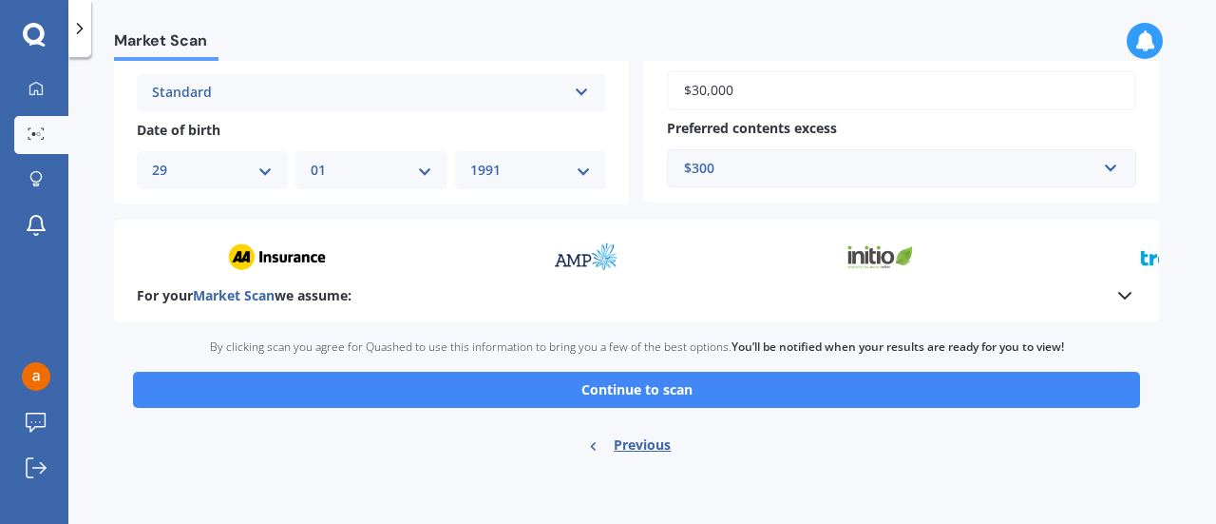
scroll to position [750, 0]
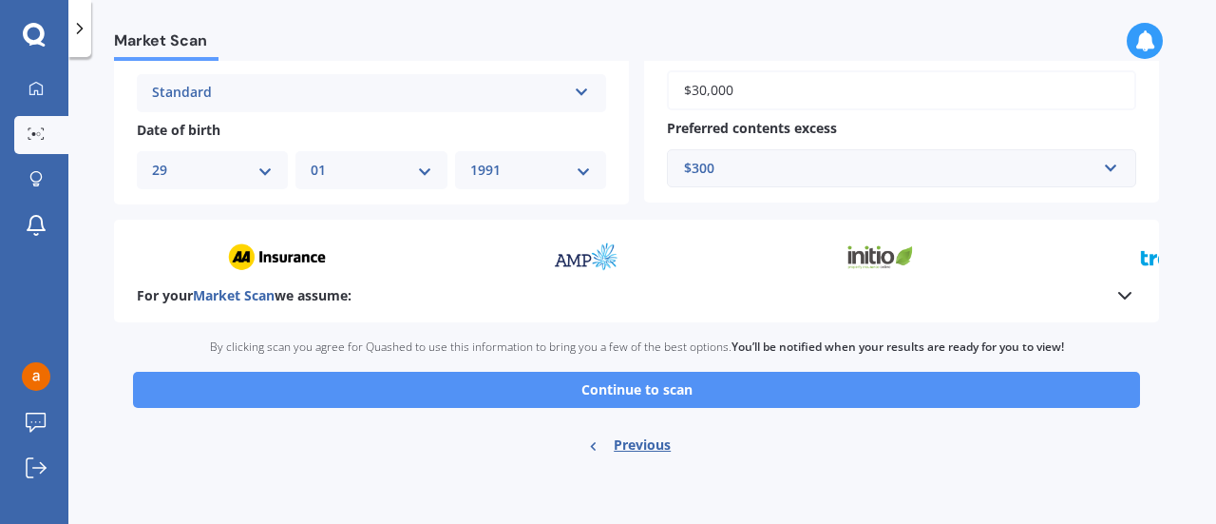
click at [671, 396] on button "Continue to scan" at bounding box center [636, 390] width 1007 height 36
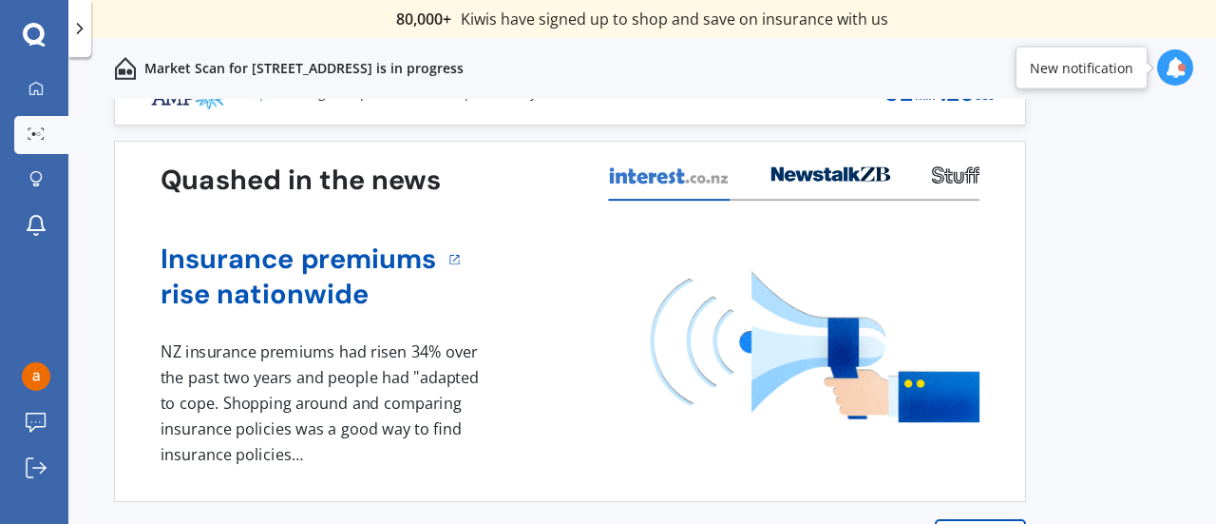
scroll to position [89, 0]
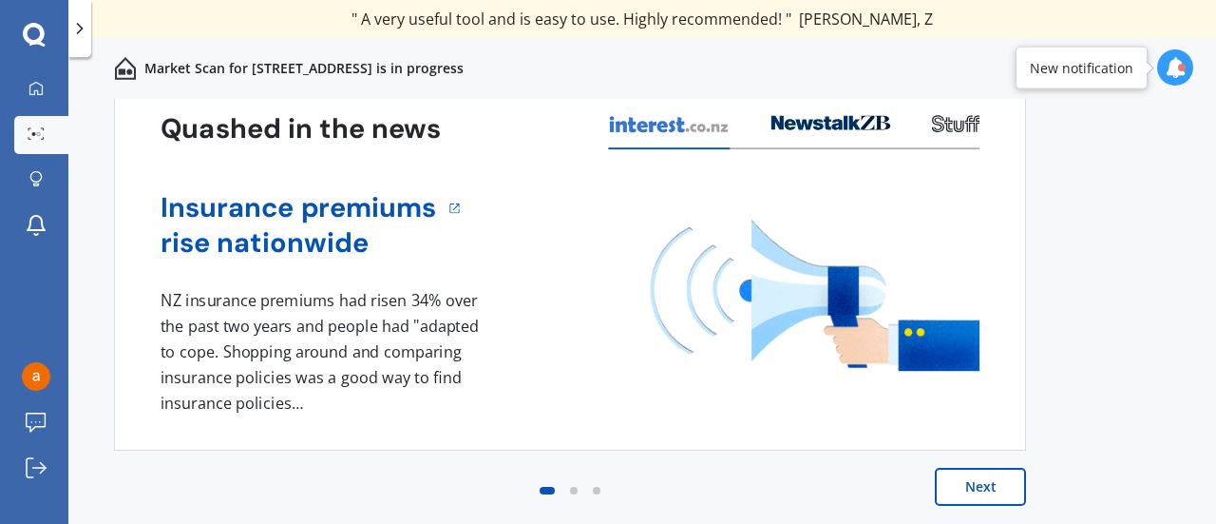
click at [969, 478] on button "Next" at bounding box center [980, 486] width 91 height 38
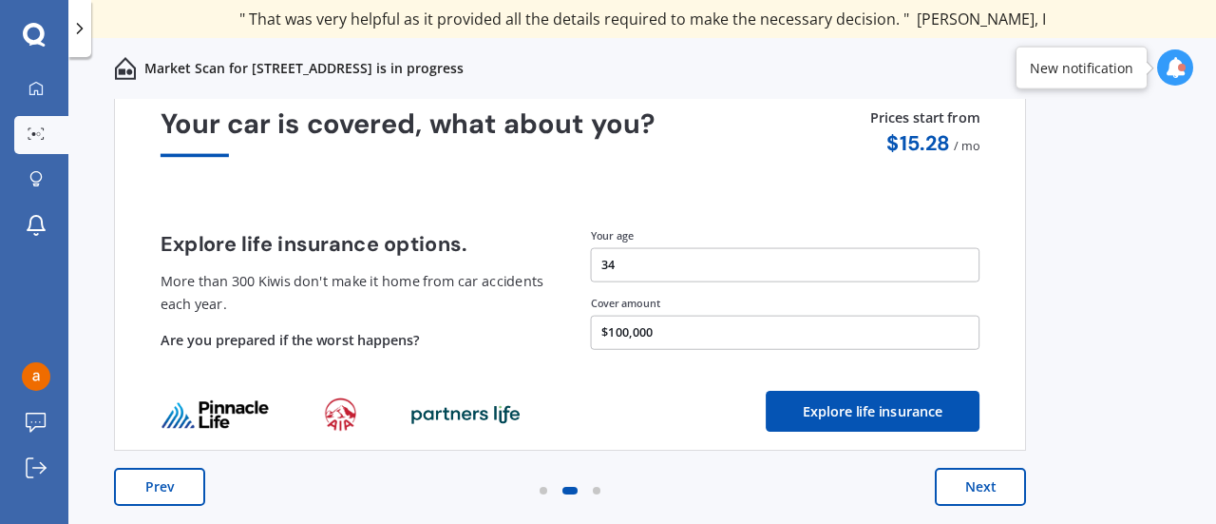
click at [972, 487] on button "Next" at bounding box center [980, 486] width 91 height 38
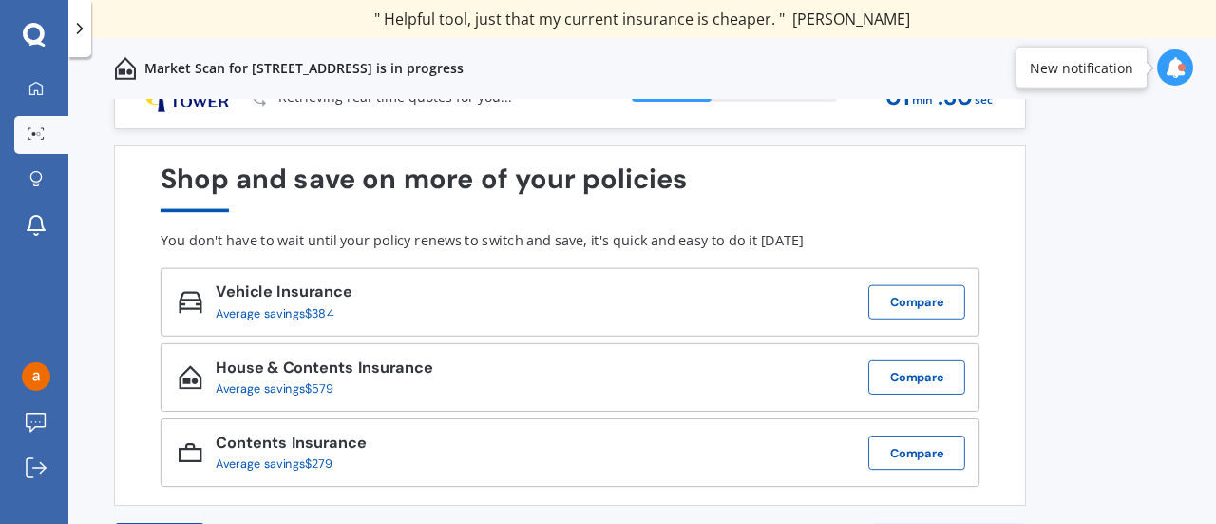
scroll to position [35, 0]
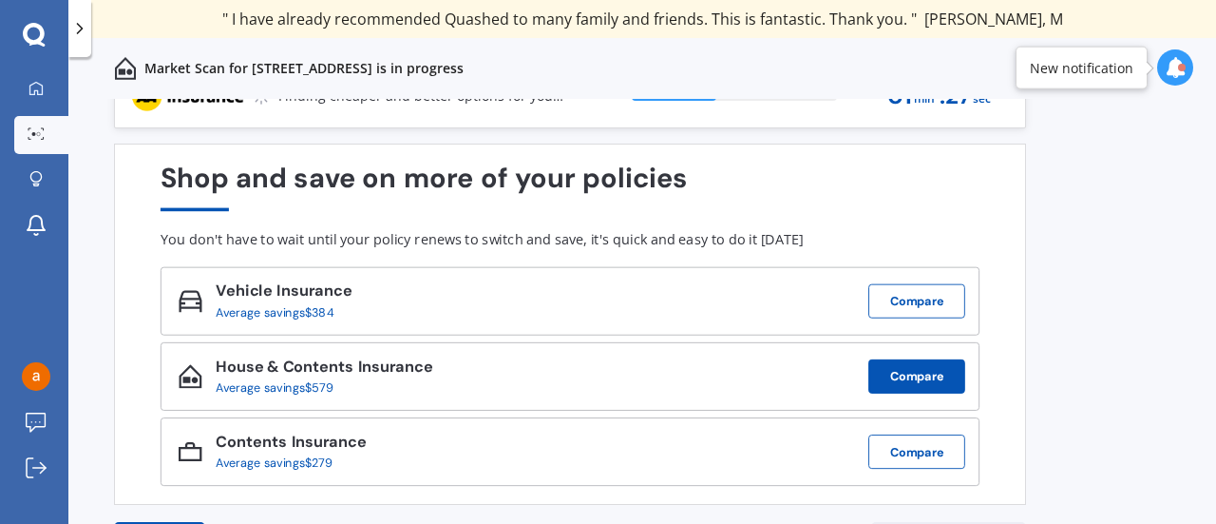
drag, startPoint x: 924, startPoint y: 373, endPoint x: 946, endPoint y: 383, distance: 24.7
click at [946, 383] on button "Compare" at bounding box center [916, 376] width 97 height 34
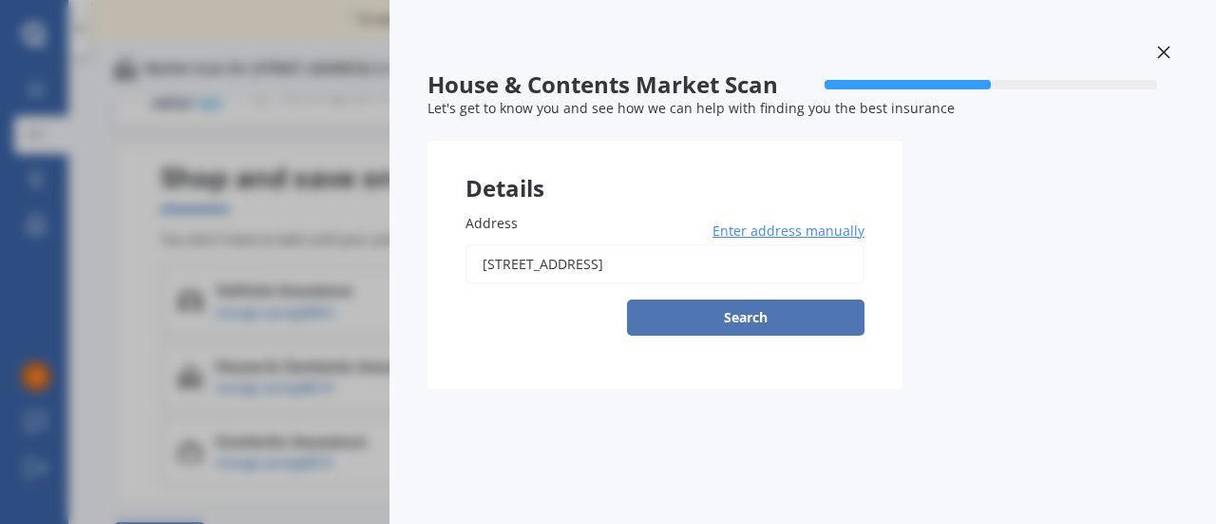
click at [827, 310] on button "Search" at bounding box center [746, 317] width 238 height 36
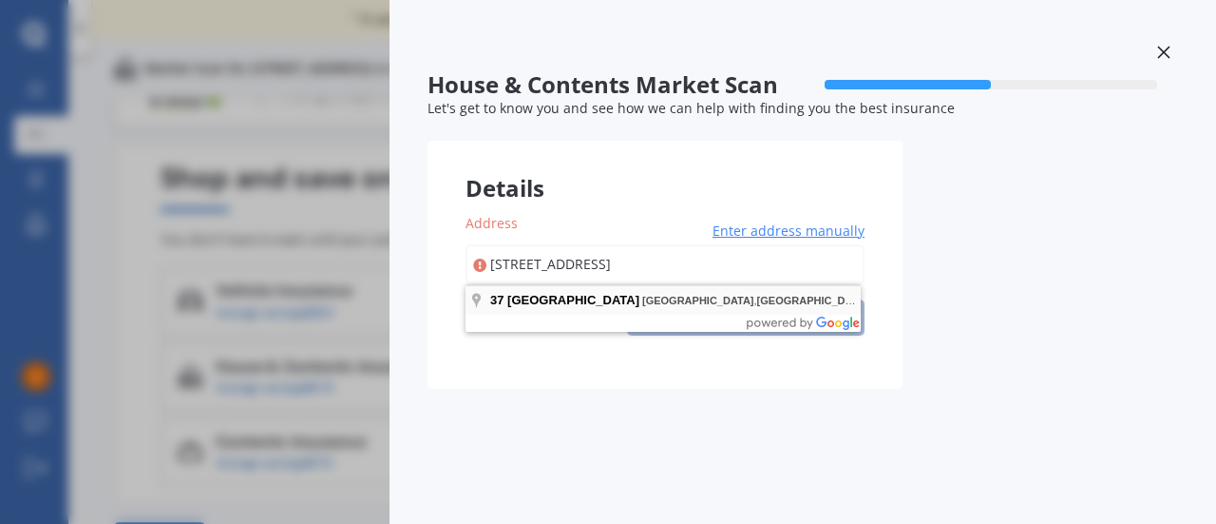
type input "[STREET_ADDRESS]"
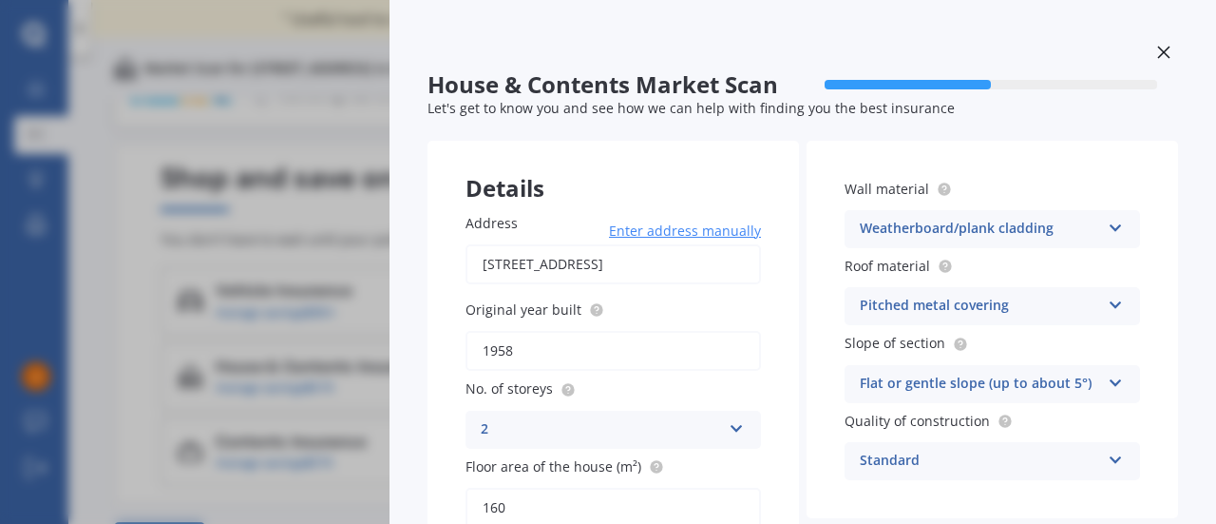
scroll to position [193, 0]
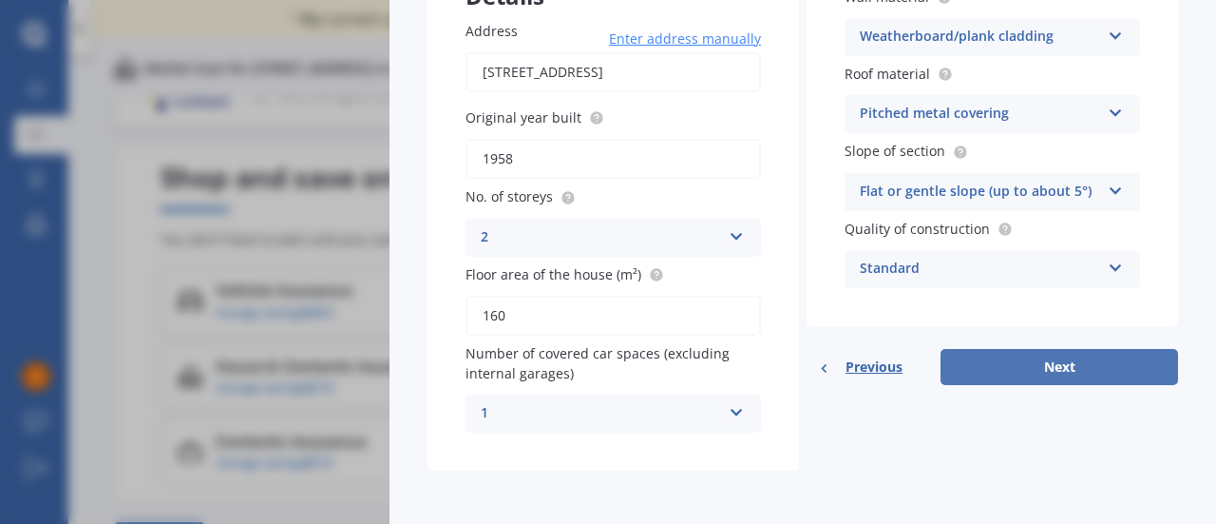
click at [1017, 373] on button "Next" at bounding box center [1060, 367] width 238 height 36
select select "29"
select select "01"
select select "1991"
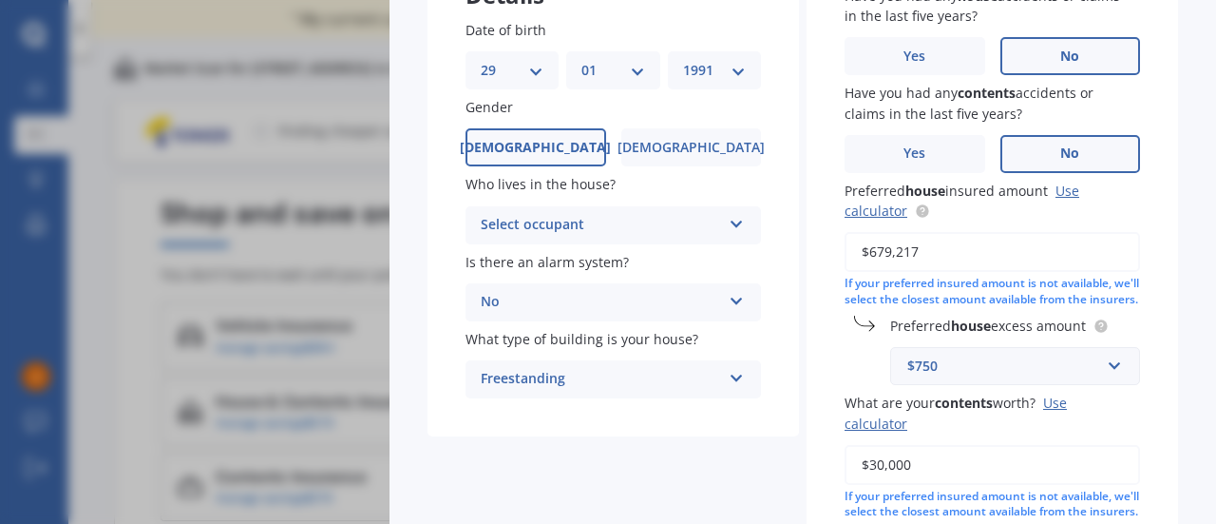
scroll to position [450, 0]
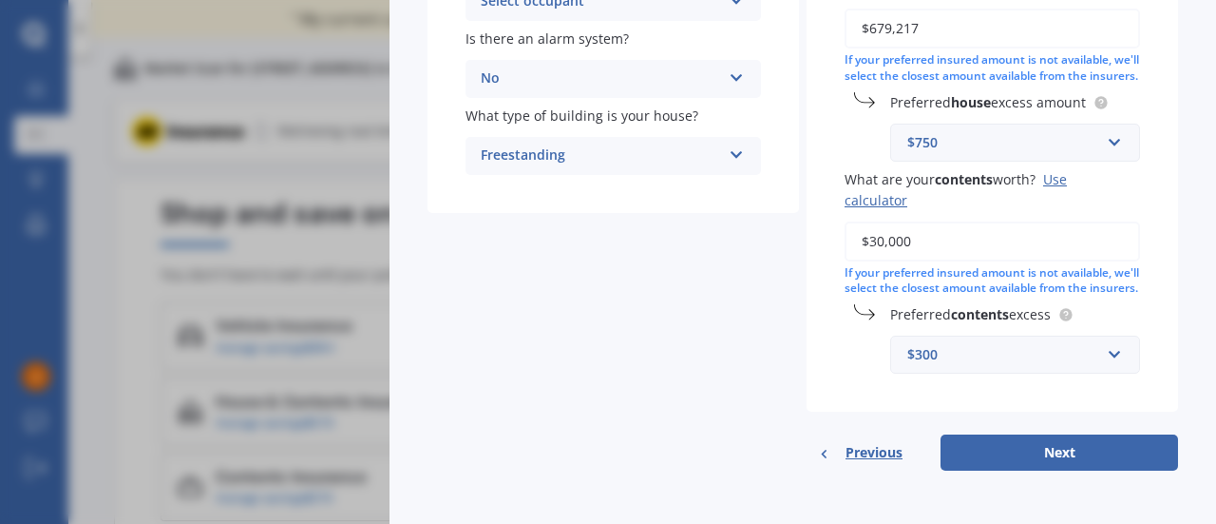
click at [290, 181] on div "House & Contents Market Scan 70 % Let's get to know you and see how we can help…" at bounding box center [608, 262] width 1216 height 524
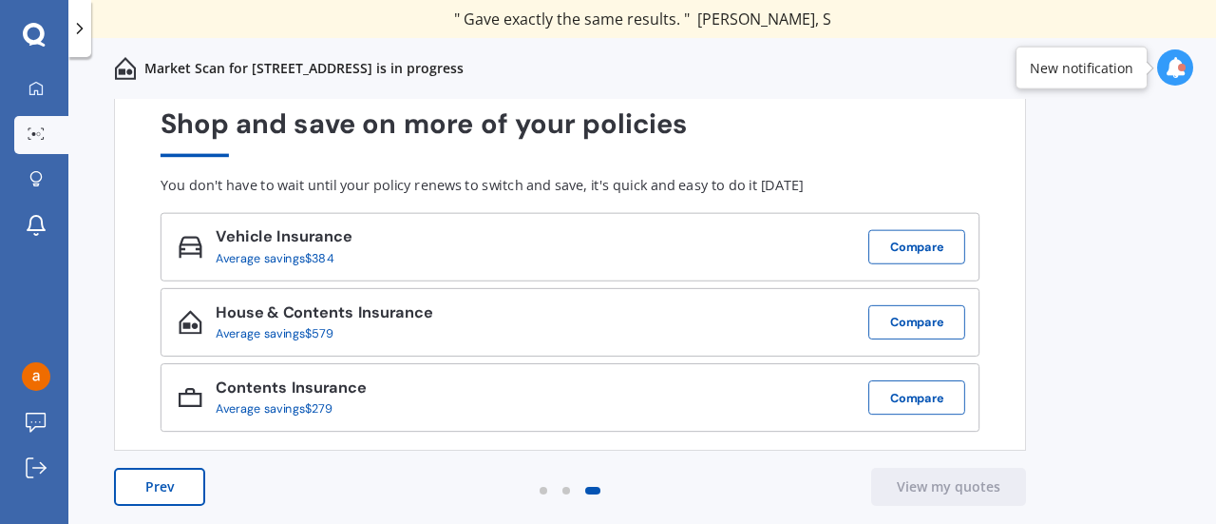
scroll to position [0, 0]
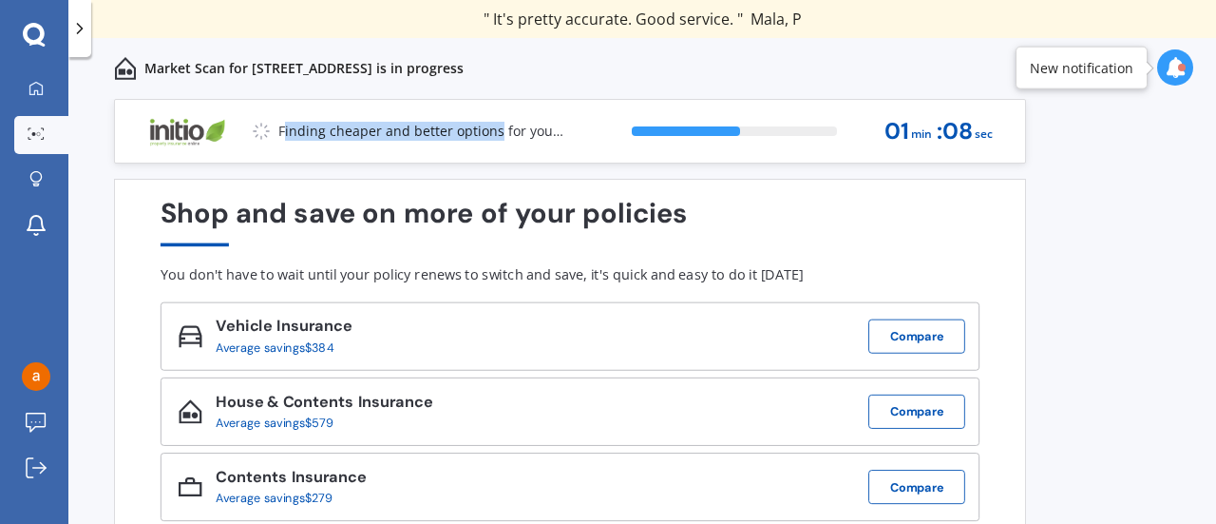
drag, startPoint x: 286, startPoint y: 126, endPoint x: 499, endPoint y: 138, distance: 213.1
click at [499, 138] on p "Finding cheaper and better options for you..." at bounding box center [420, 131] width 285 height 19
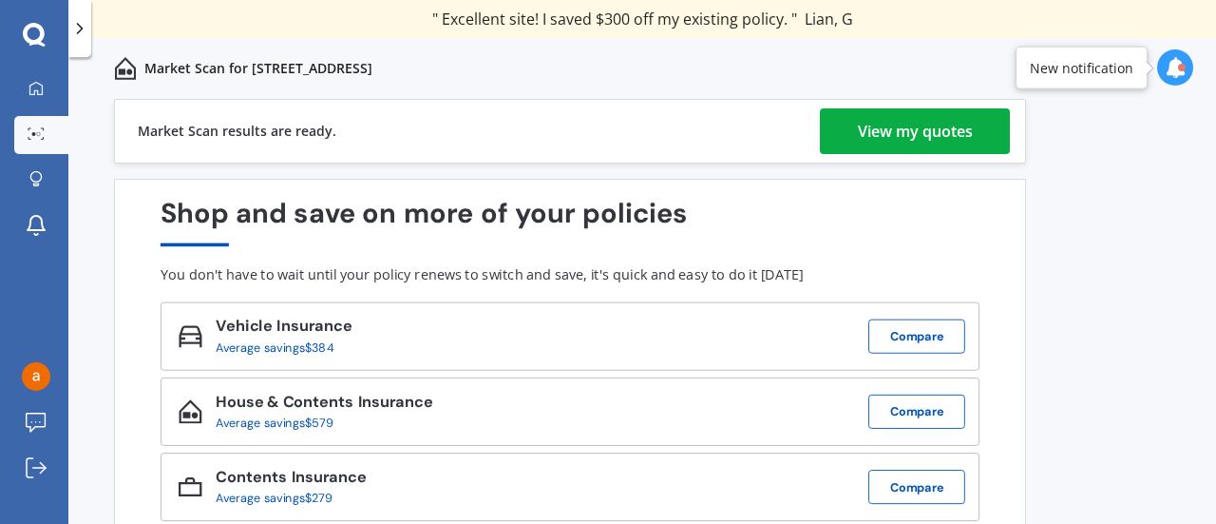
click at [868, 127] on div "View my quotes" at bounding box center [915, 131] width 115 height 46
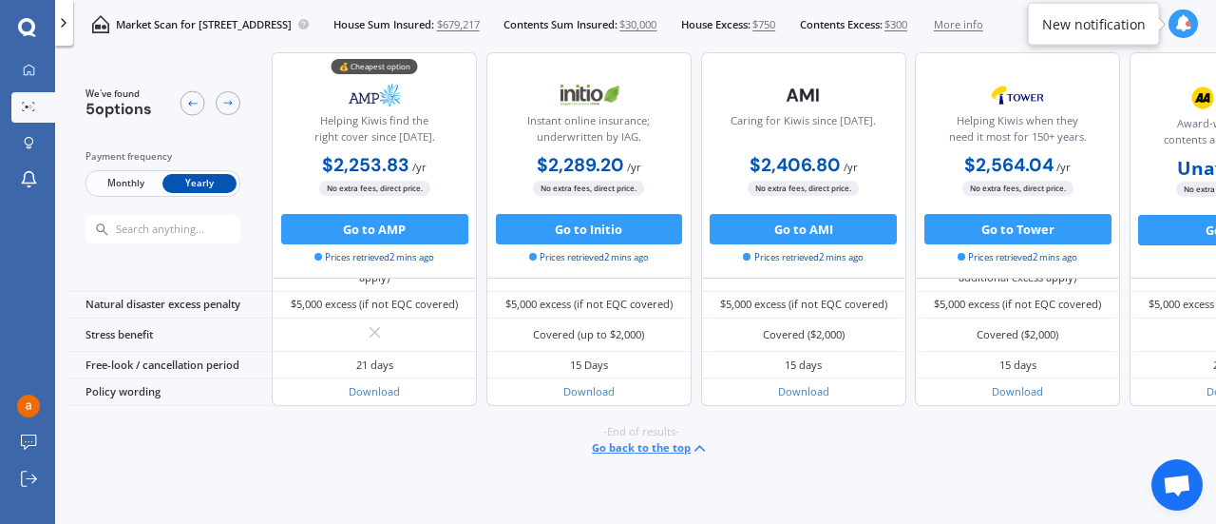
scroll to position [931, 0]
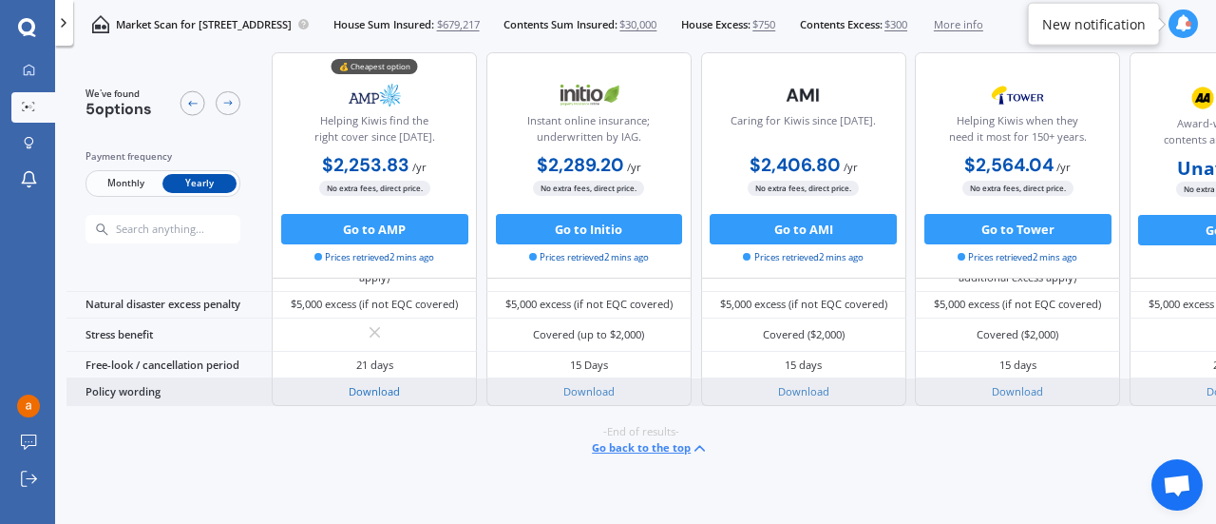
click at [369, 384] on link "Download" at bounding box center [374, 391] width 51 height 14
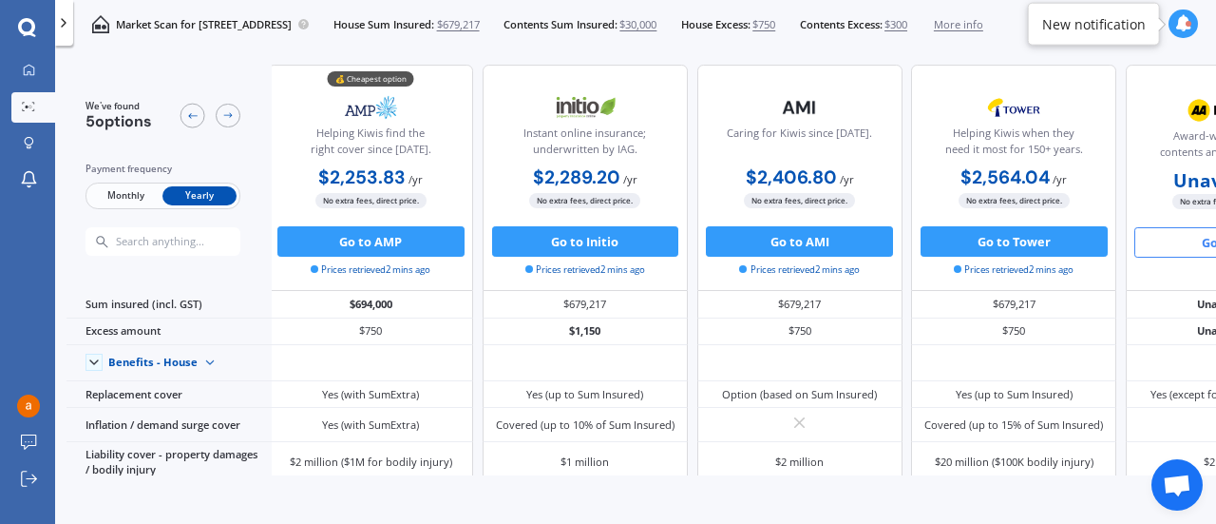
scroll to position [0, 0]
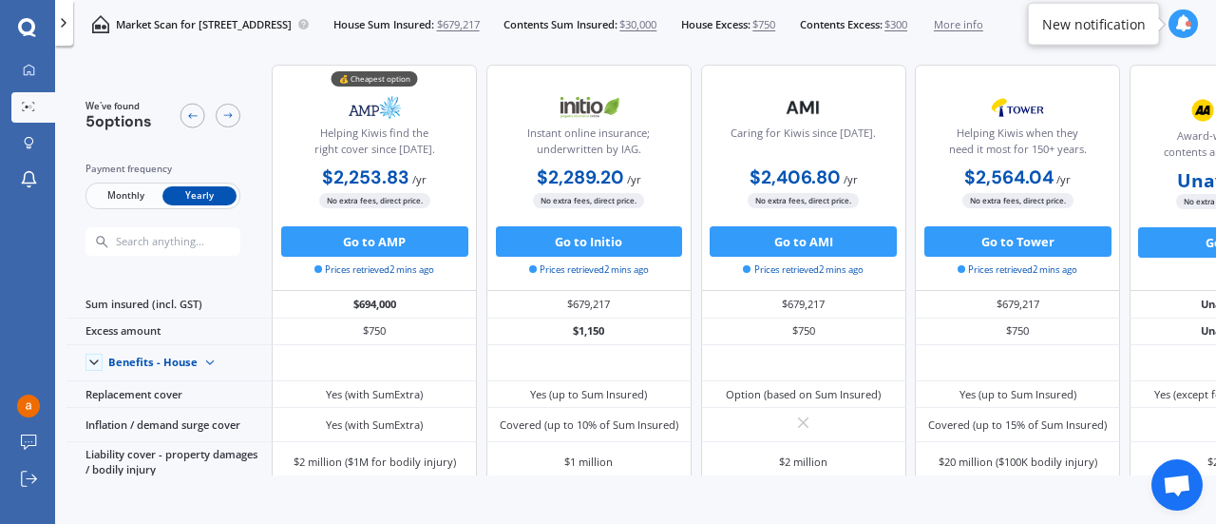
click at [124, 198] on span "Monthly" at bounding box center [125, 196] width 74 height 20
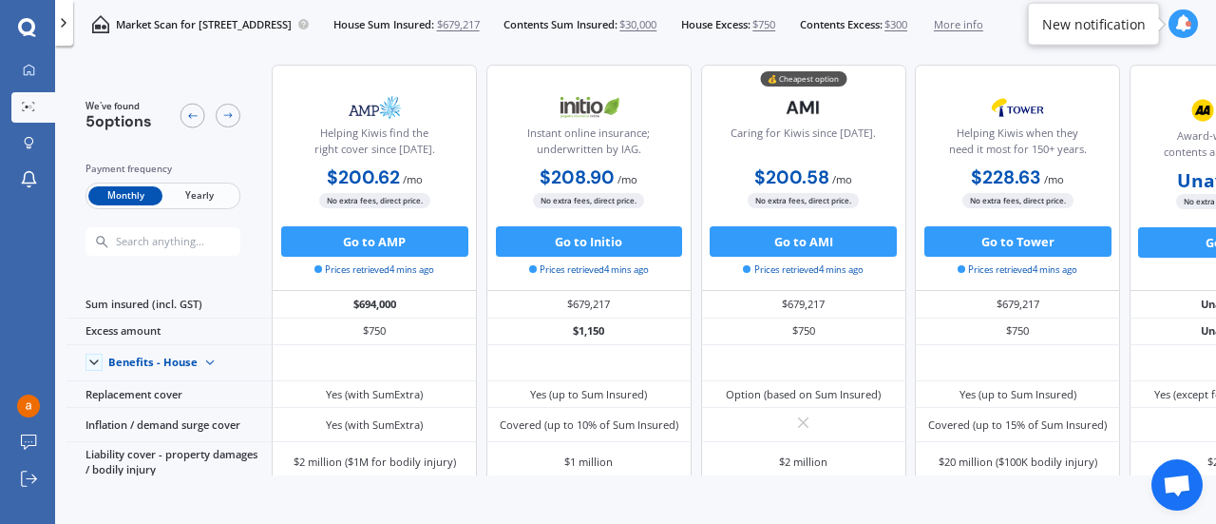
click at [186, 198] on span "Yearly" at bounding box center [199, 196] width 74 height 20
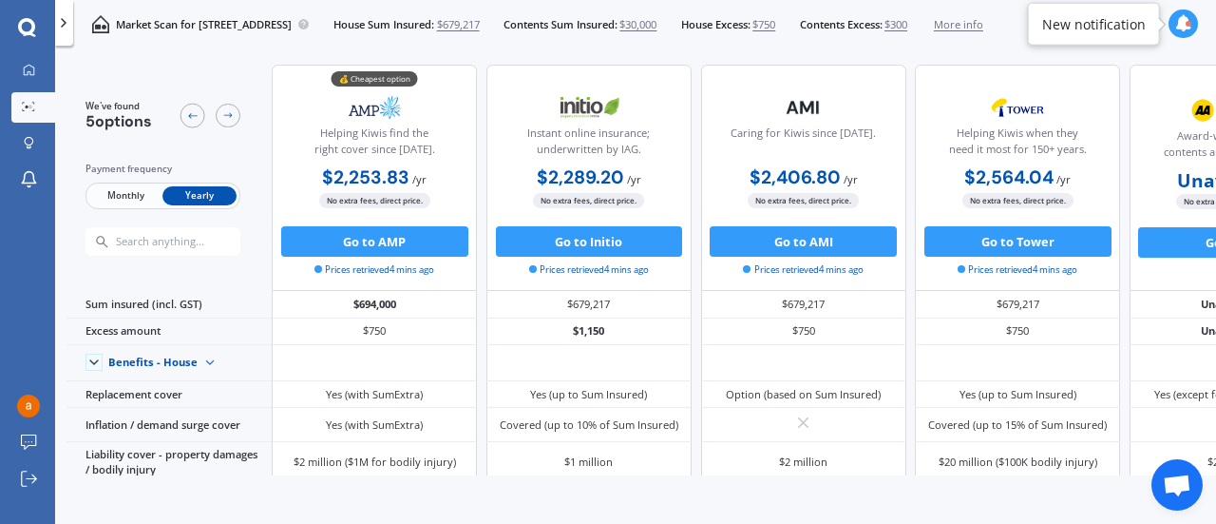
click at [549, 43] on div "Market Scan for [STREET_ADDRESS] House Sum Insured: $679,217 Contents Sum Insur…" at bounding box center [528, 24] width 910 height 48
click at [1190, 24] on div at bounding box center [1189, 24] width 6 height 6
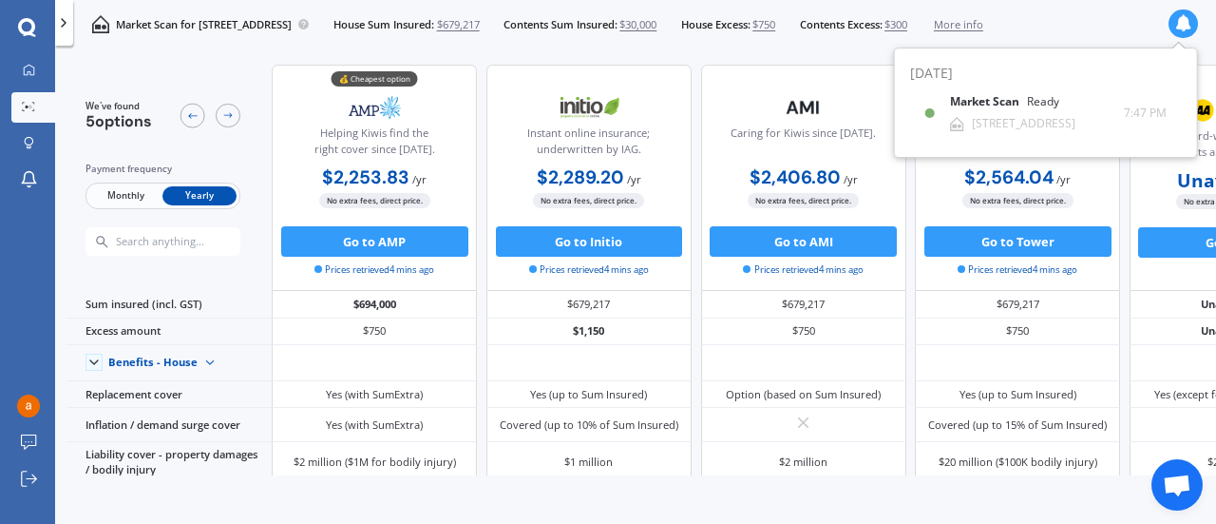
click at [1190, 24] on icon at bounding box center [1183, 23] width 17 height 17
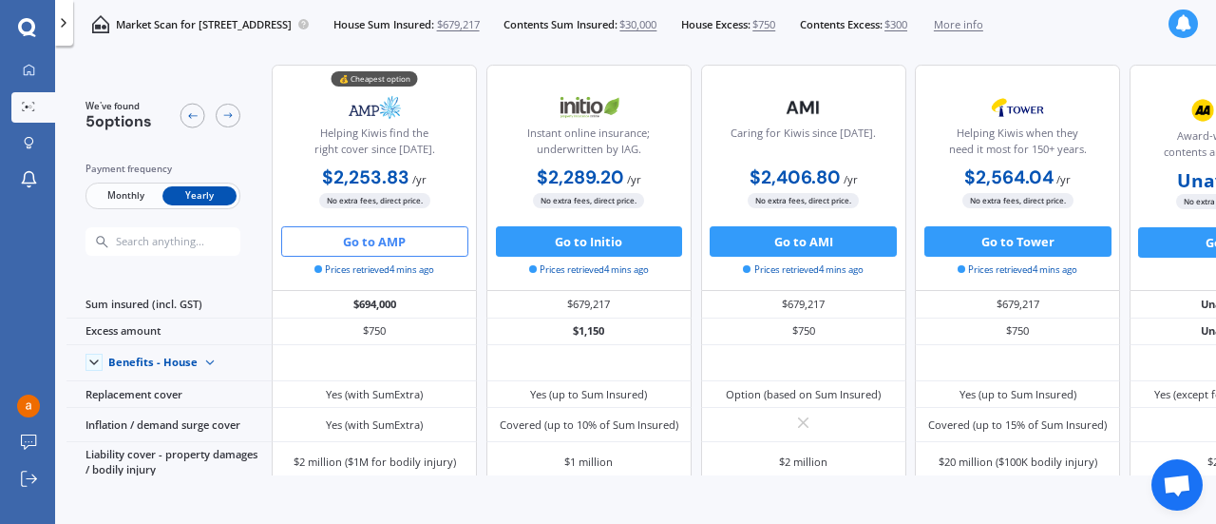
click at [391, 234] on button "Go to AMP" at bounding box center [374, 241] width 187 height 30
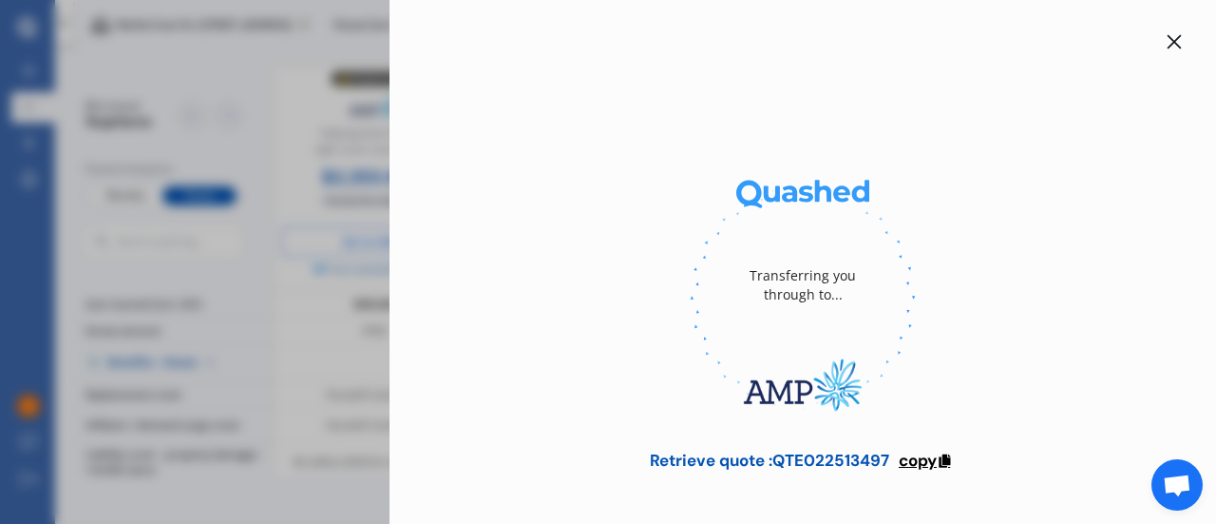
click at [920, 460] on span "copy" at bounding box center [918, 459] width 38 height 21
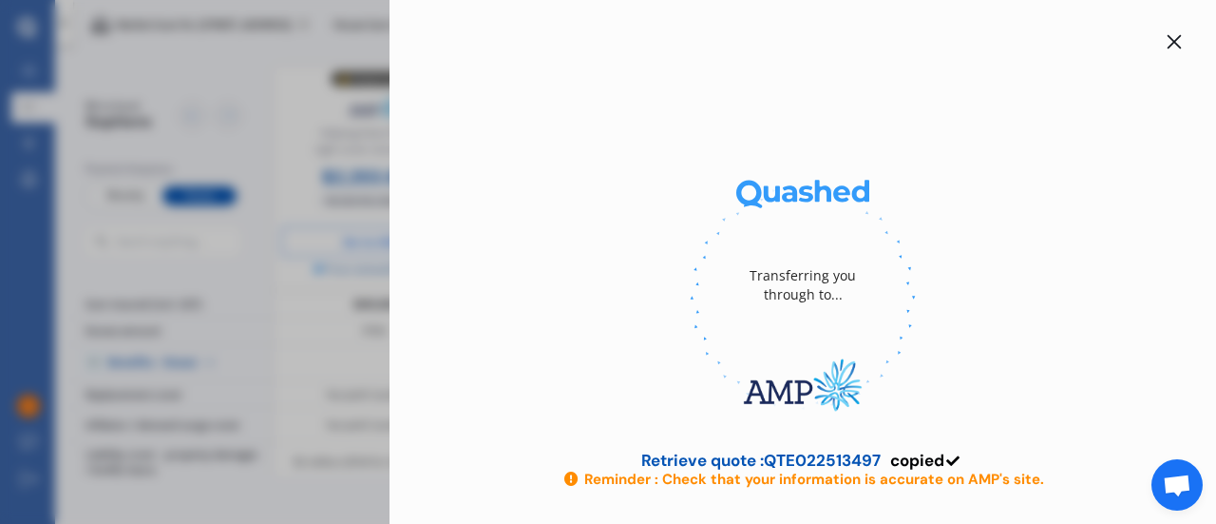
click at [1168, 48] on icon at bounding box center [1175, 42] width 14 height 14
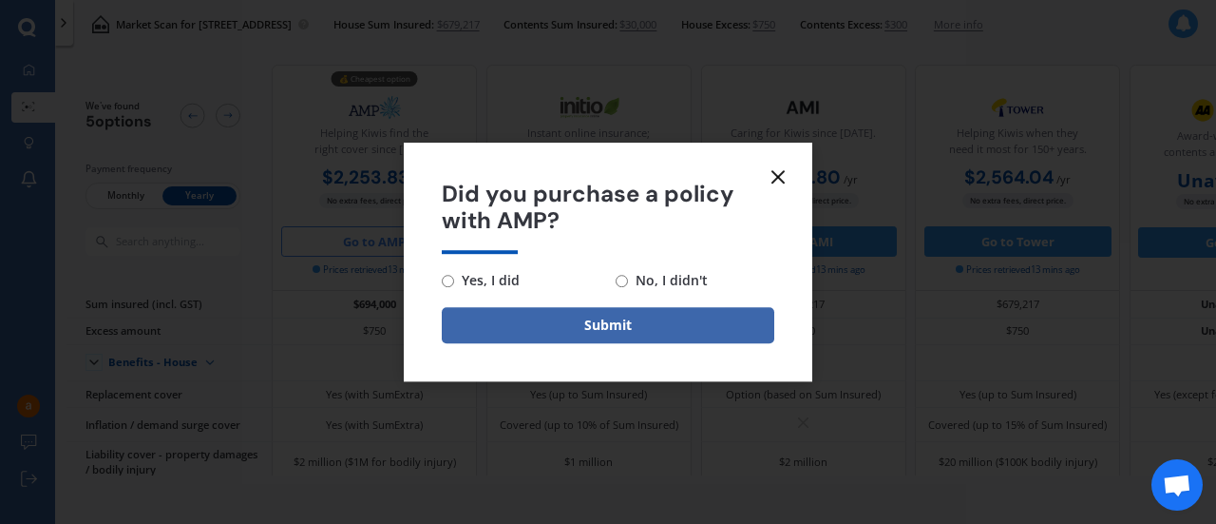
click at [779, 179] on icon at bounding box center [778, 176] width 23 height 23
